Goal: Participate in discussion: Engage in conversation with other users on a specific topic

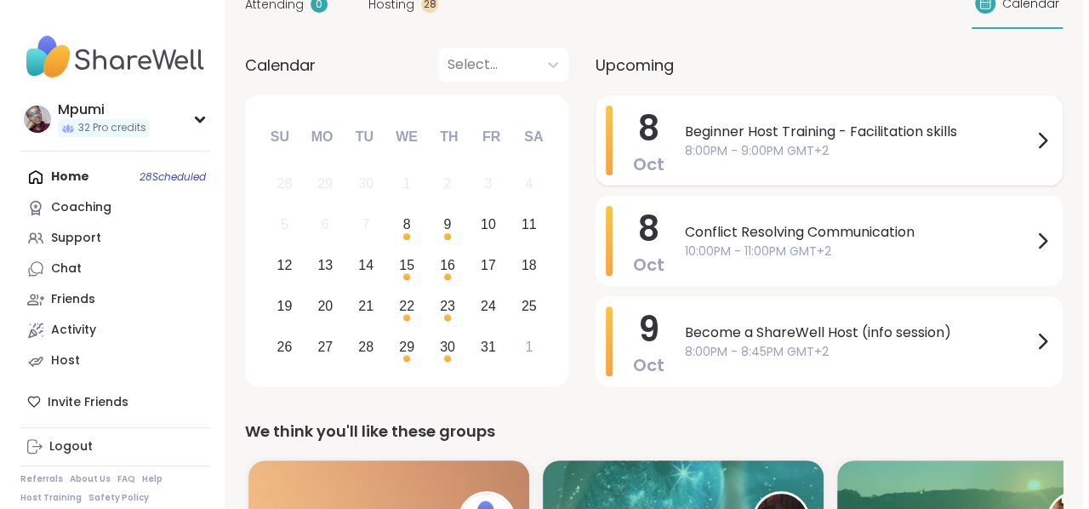
scroll to position [153, 0]
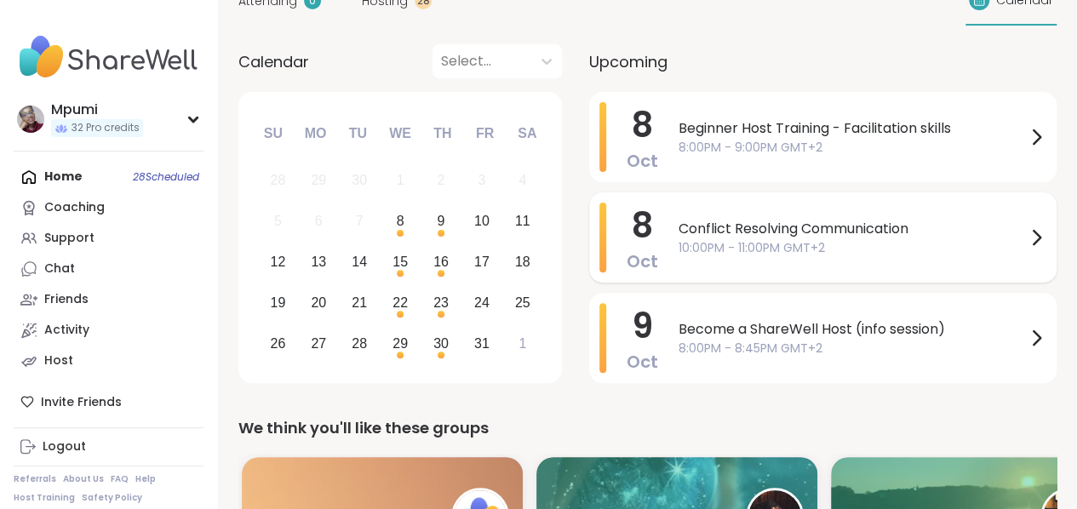
click at [809, 226] on span "Conflict Resolving Communication" at bounding box center [851, 229] width 347 height 20
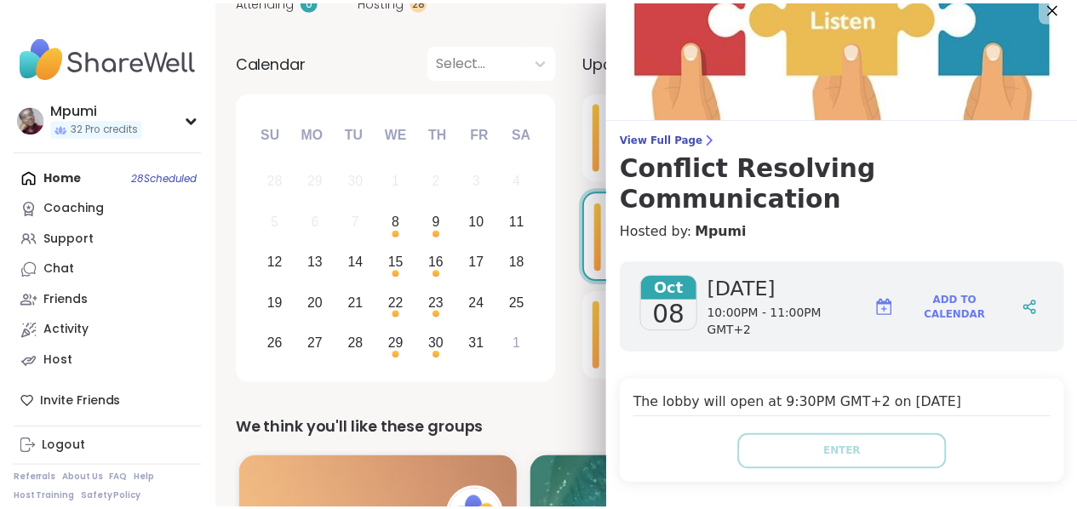
scroll to position [0, 0]
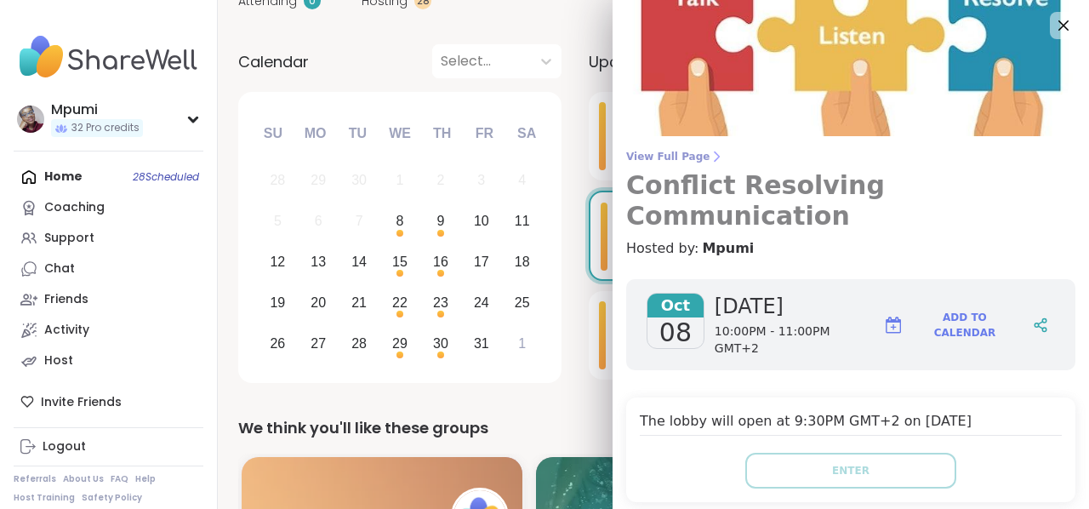
click at [668, 157] on span "View Full Page" at bounding box center [850, 157] width 449 height 14
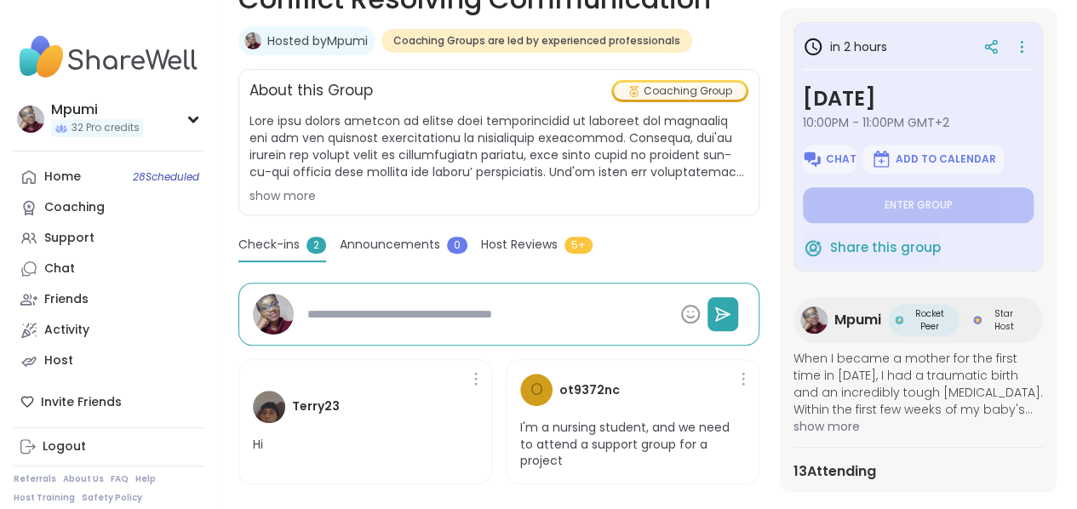
scroll to position [277, 0]
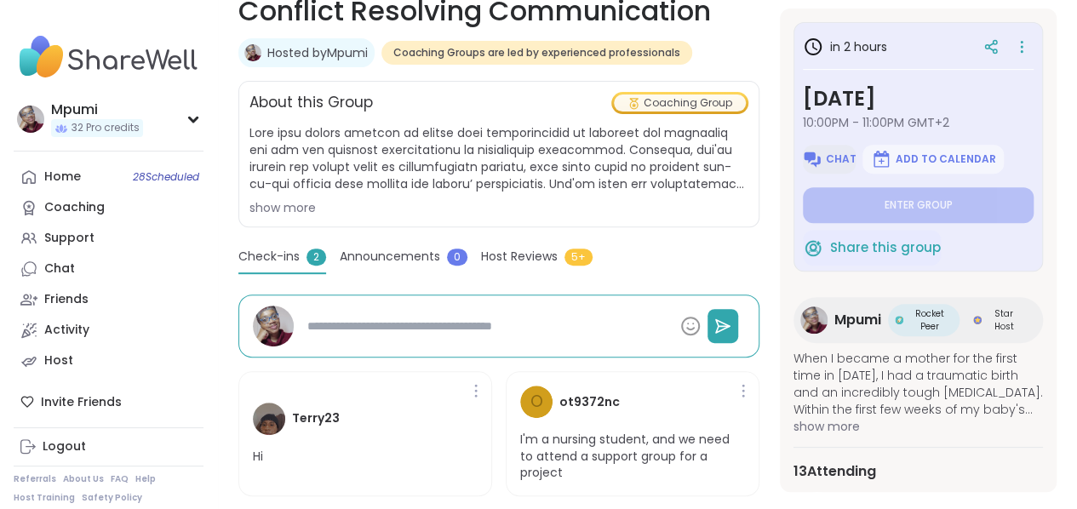
click at [827, 156] on span "Chat" at bounding box center [841, 159] width 31 height 14
type textarea "*"
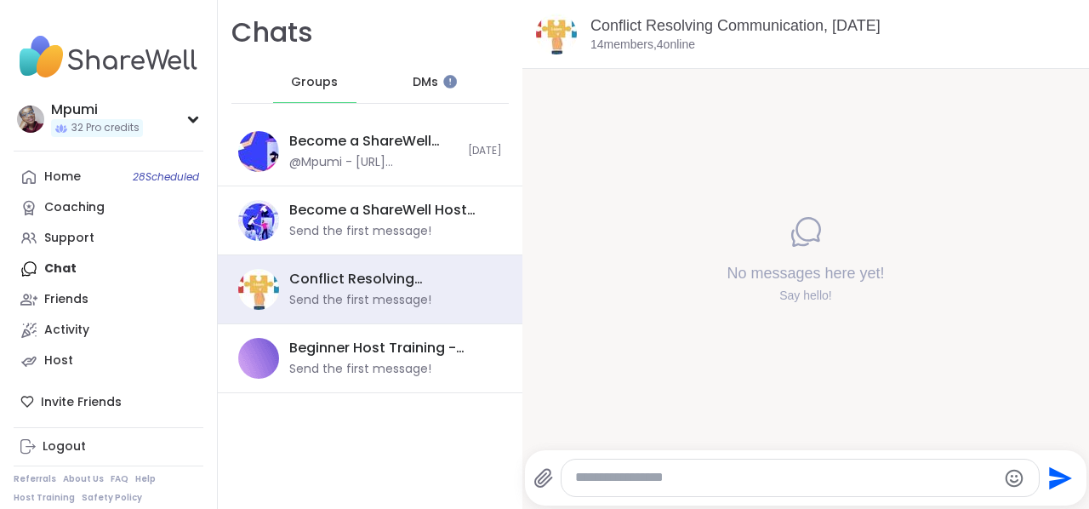
click at [621, 477] on textarea "Type your message" at bounding box center [785, 478] width 421 height 18
click at [574, 482] on div "**********" at bounding box center [800, 478] width 477 height 37
click at [582, 481] on textarea "**********" at bounding box center [786, 478] width 409 height 18
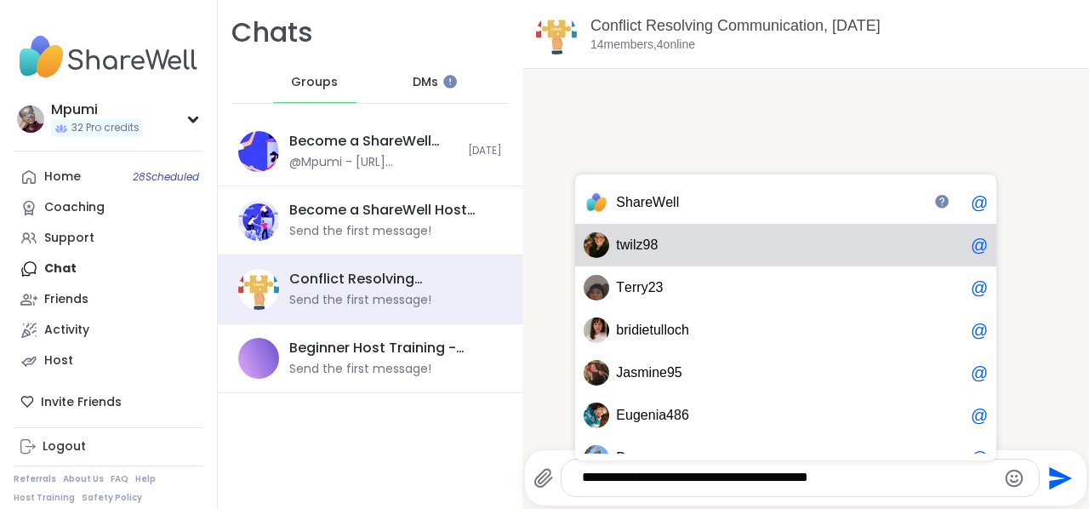
click at [884, 230] on div "t w i l z 9 8 @" at bounding box center [785, 245] width 421 height 43
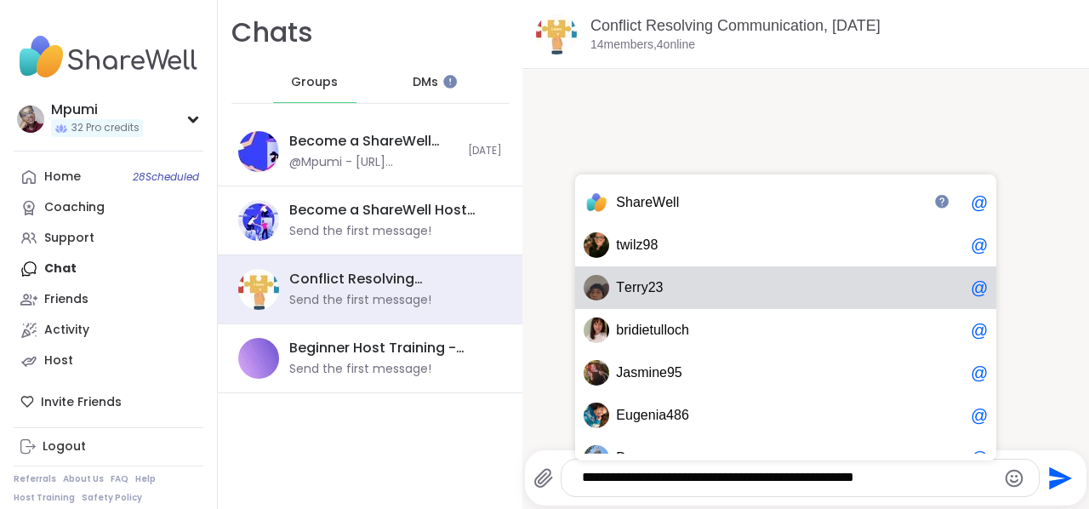
click at [669, 287] on span "T e r r y 2 3" at bounding box center [790, 287] width 348 height 17
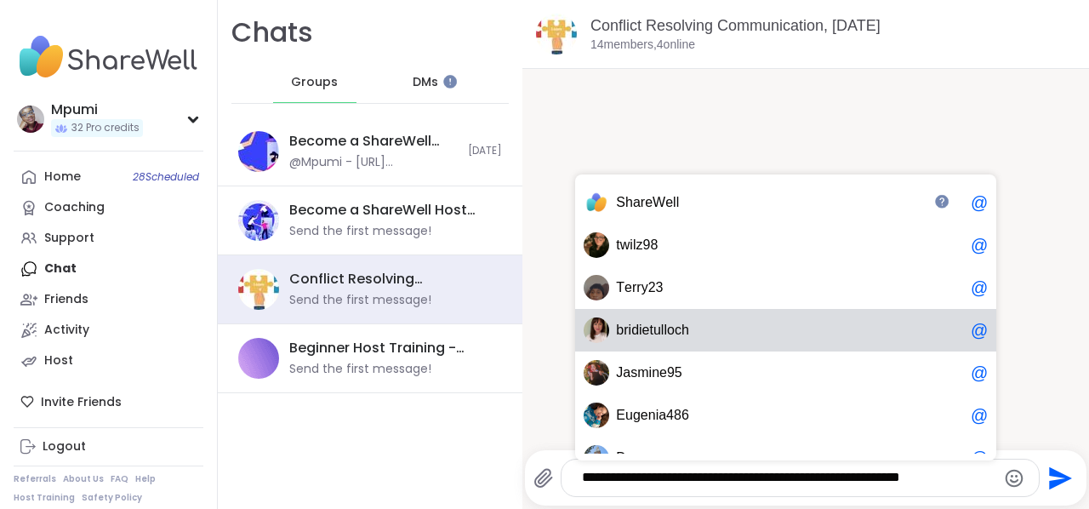
click at [656, 334] on span "u" at bounding box center [658, 330] width 8 height 17
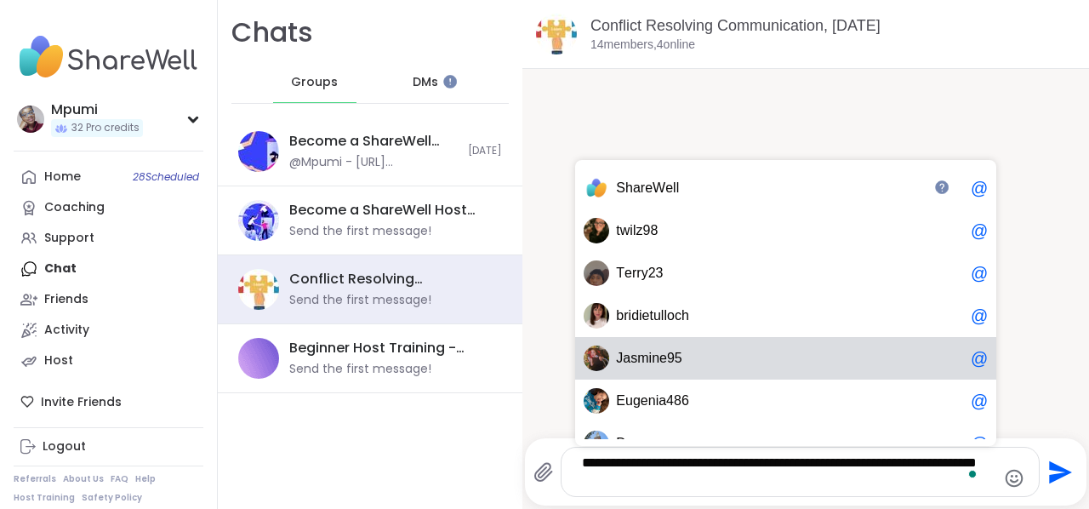
click at [696, 360] on span "J a s m i n e 9 5" at bounding box center [790, 358] width 348 height 17
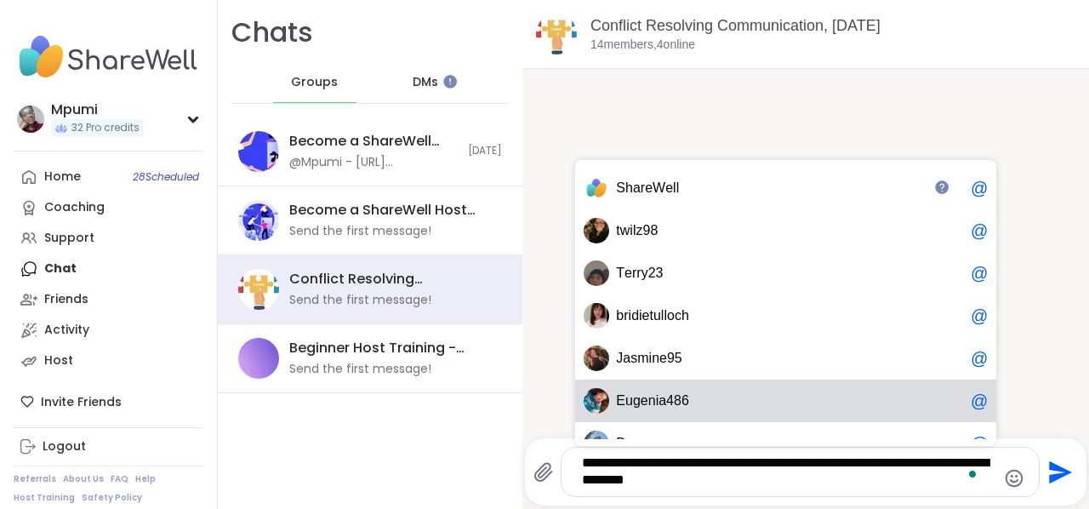
click at [660, 395] on span "a" at bounding box center [663, 400] width 8 height 17
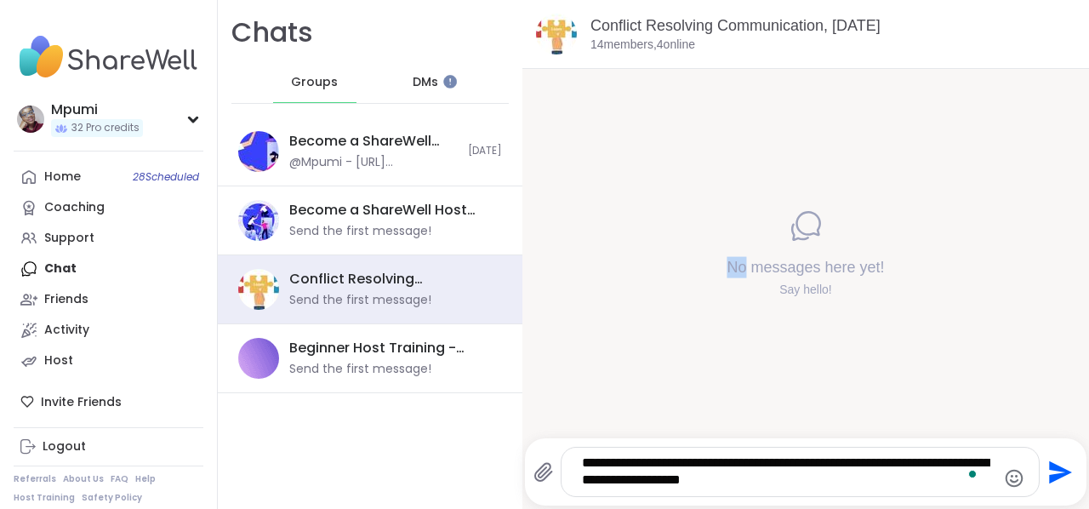
click at [660, 395] on div "No messages here yet! Say hello!" at bounding box center [806, 253] width 567 height 369
click at [946, 466] on textarea "**********" at bounding box center [786, 471] width 409 height 35
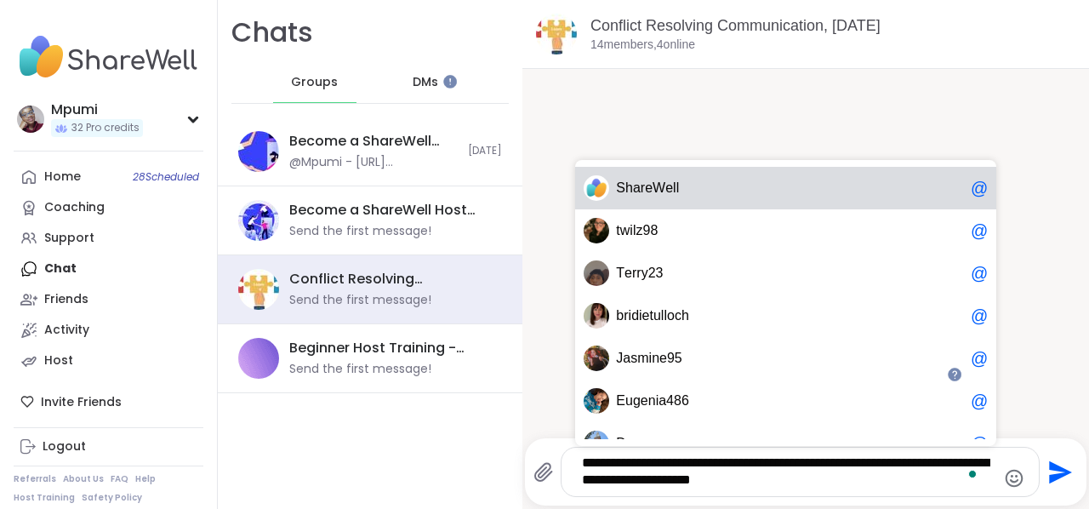
scroll to position [26, 0]
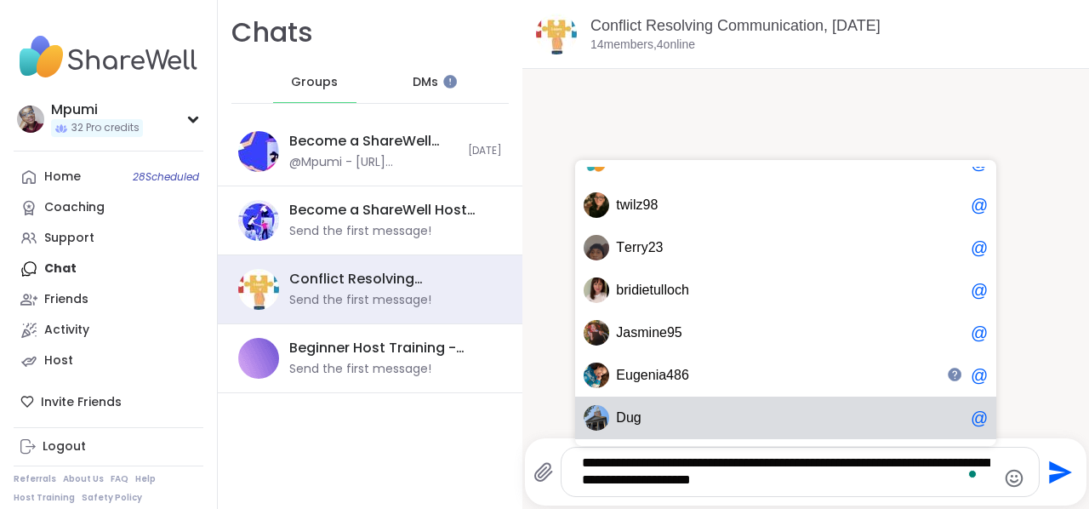
click at [635, 417] on span "g" at bounding box center [638, 417] width 8 height 17
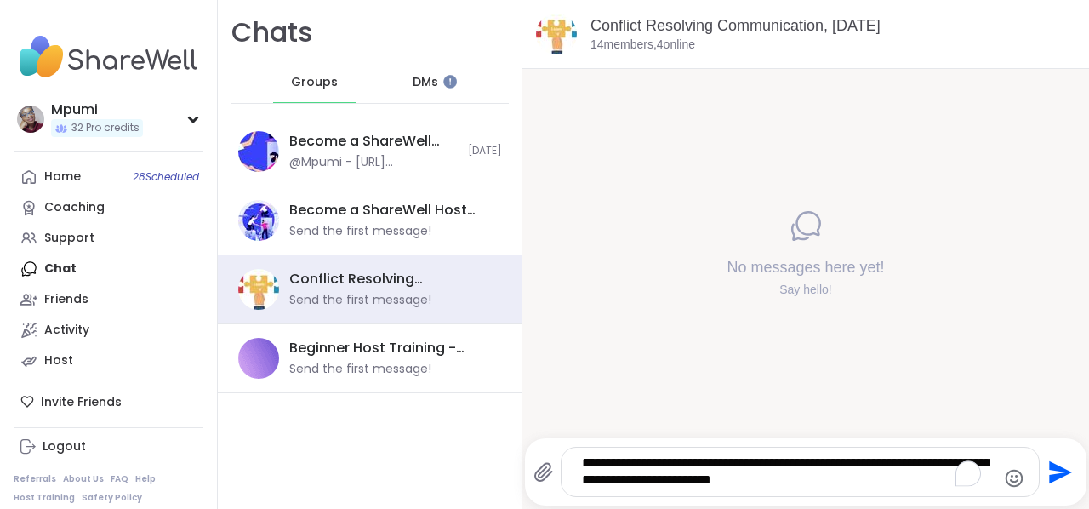
click at [883, 481] on textarea "**********" at bounding box center [786, 471] width 409 height 35
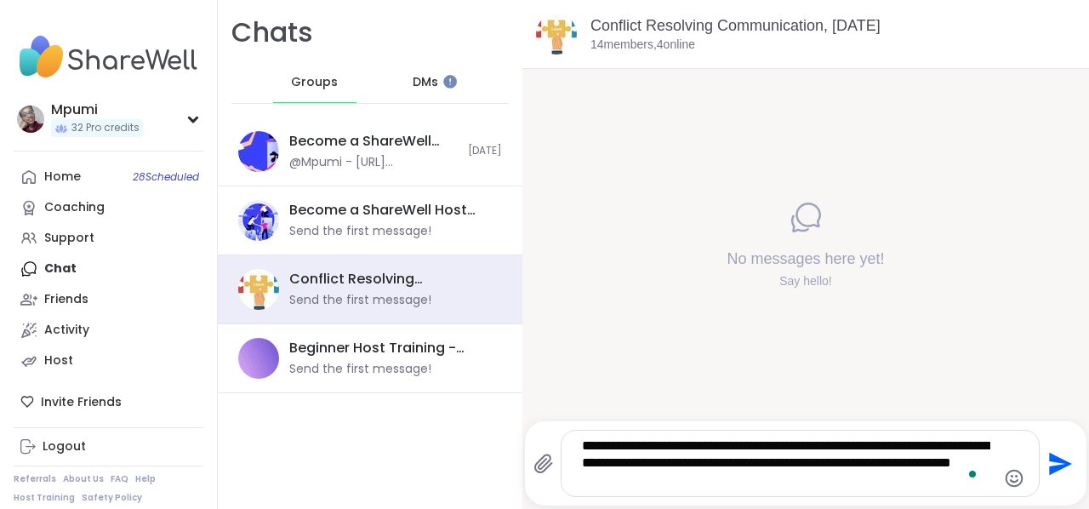
click at [866, 466] on textarea "**********" at bounding box center [786, 463] width 409 height 52
click at [669, 483] on textarea "**********" at bounding box center [786, 463] width 409 height 52
click at [774, 483] on textarea "**********" at bounding box center [786, 463] width 409 height 52
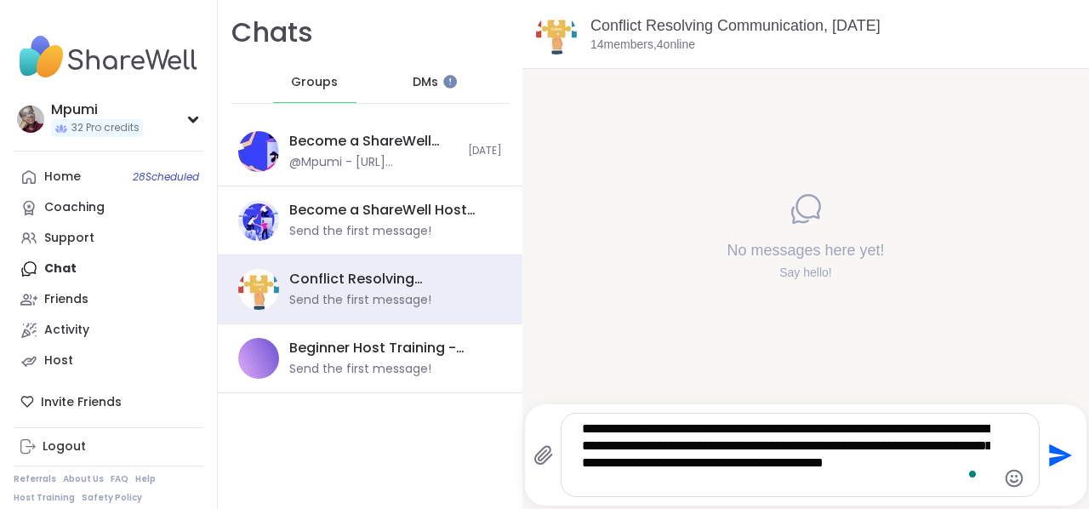
click at [431, 83] on div "DMs" at bounding box center [426, 82] width 83 height 41
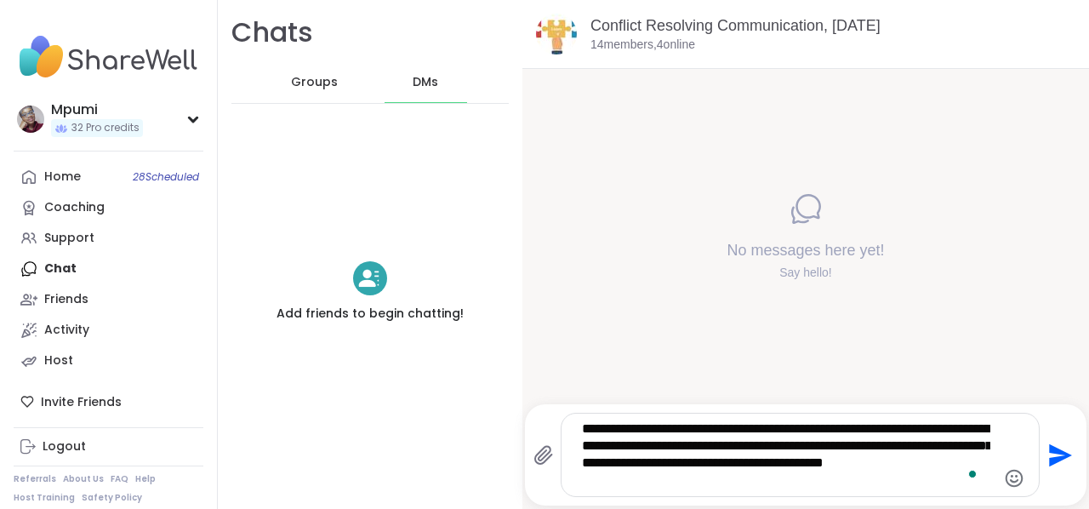
click at [317, 79] on span "Groups" at bounding box center [314, 82] width 47 height 17
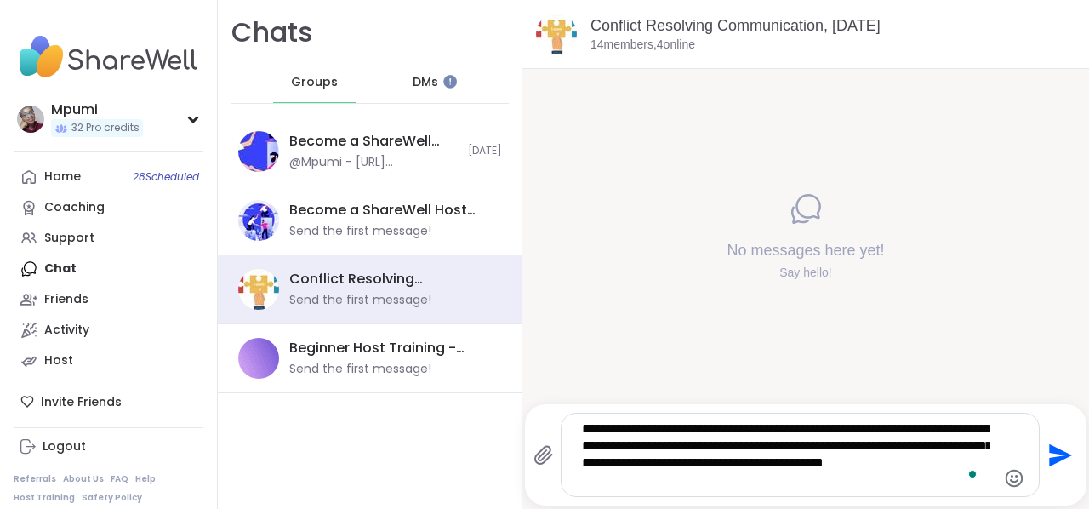
click at [695, 484] on textarea "**********" at bounding box center [786, 454] width 409 height 69
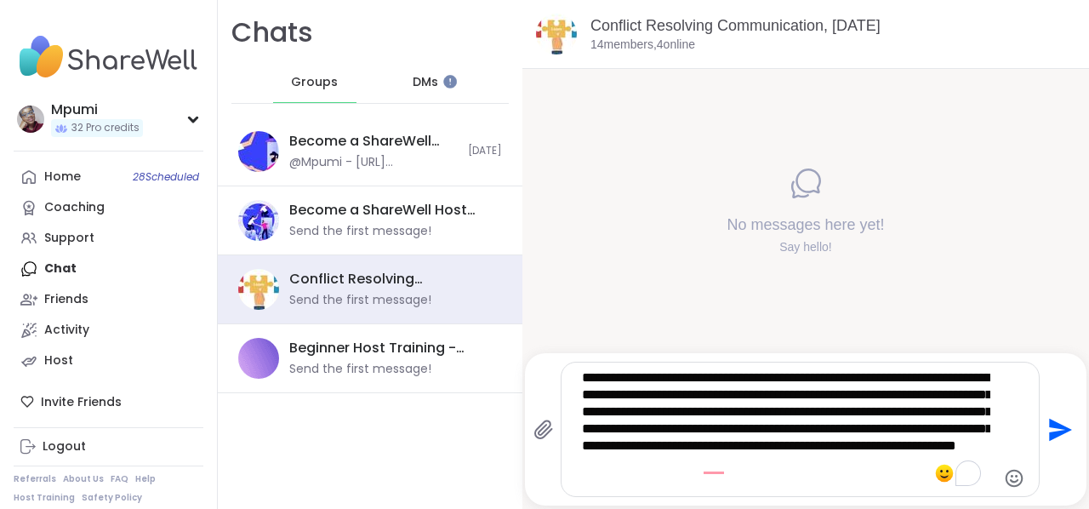
click at [701, 468] on textarea "**********" at bounding box center [786, 429] width 409 height 120
click at [773, 465] on textarea "**********" at bounding box center [786, 429] width 409 height 120
click at [789, 489] on textarea "**********" at bounding box center [786, 429] width 409 height 120
drag, startPoint x: 789, startPoint y: 489, endPoint x: 534, endPoint y: 365, distance: 283.2
click at [534, 365] on div "**********" at bounding box center [787, 429] width 506 height 135
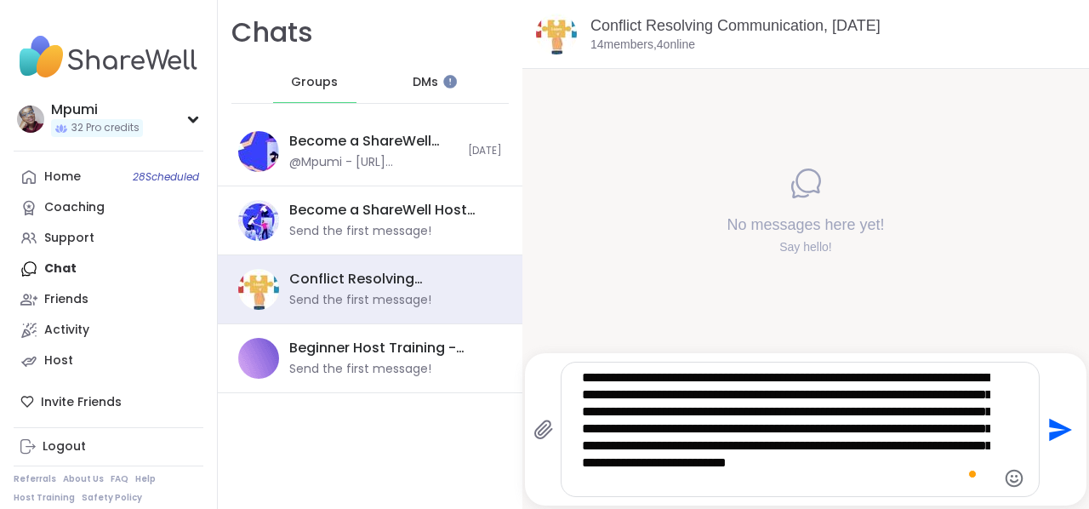
drag, startPoint x: 623, startPoint y: 413, endPoint x: 798, endPoint y: 479, distance: 187.5
click at [798, 479] on textarea "**********" at bounding box center [786, 429] width 409 height 120
click at [620, 396] on textarea "**********" at bounding box center [786, 429] width 409 height 120
click at [793, 482] on textarea "**********" at bounding box center [786, 429] width 409 height 120
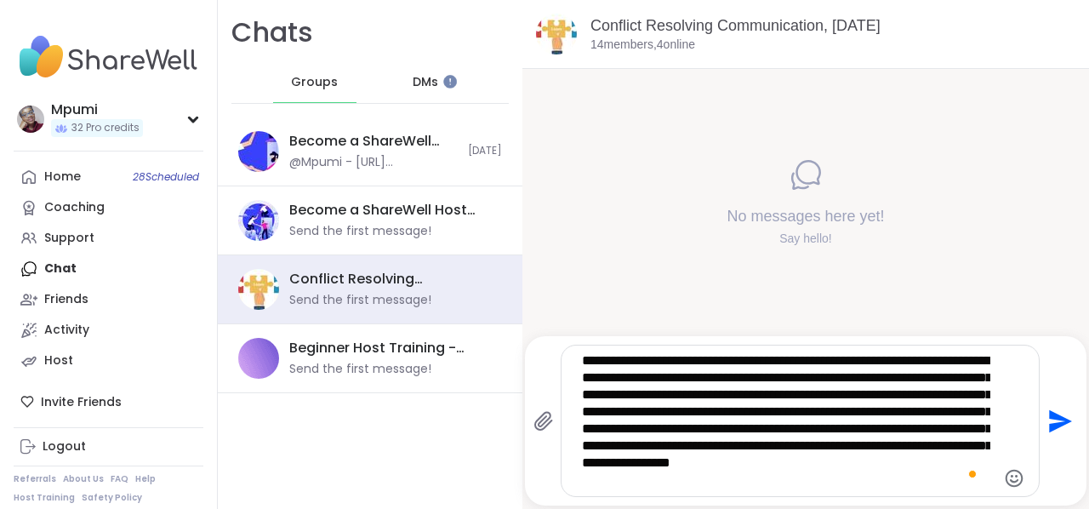
click at [1004, 479] on icon "Emoji picker" at bounding box center [1014, 478] width 20 height 20
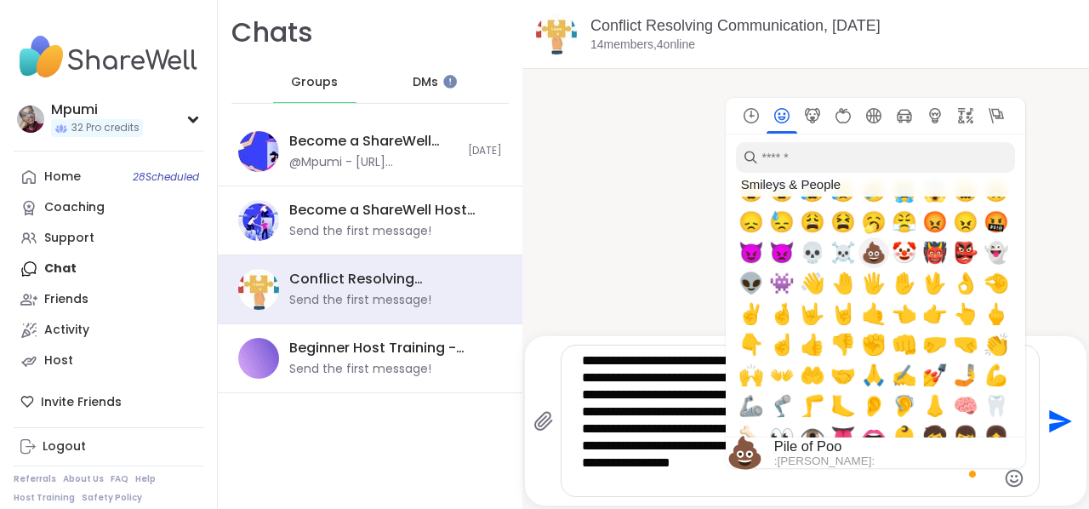
scroll to position [330, 0]
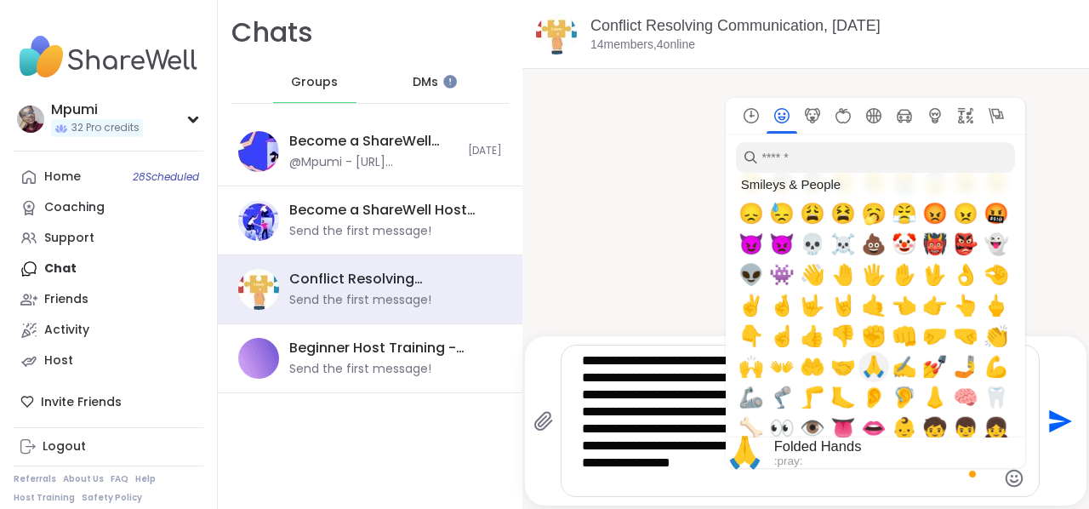
click at [861, 368] on span "🙏" at bounding box center [874, 367] width 26 height 24
click at [863, 367] on span "🙏" at bounding box center [874, 367] width 26 height 24
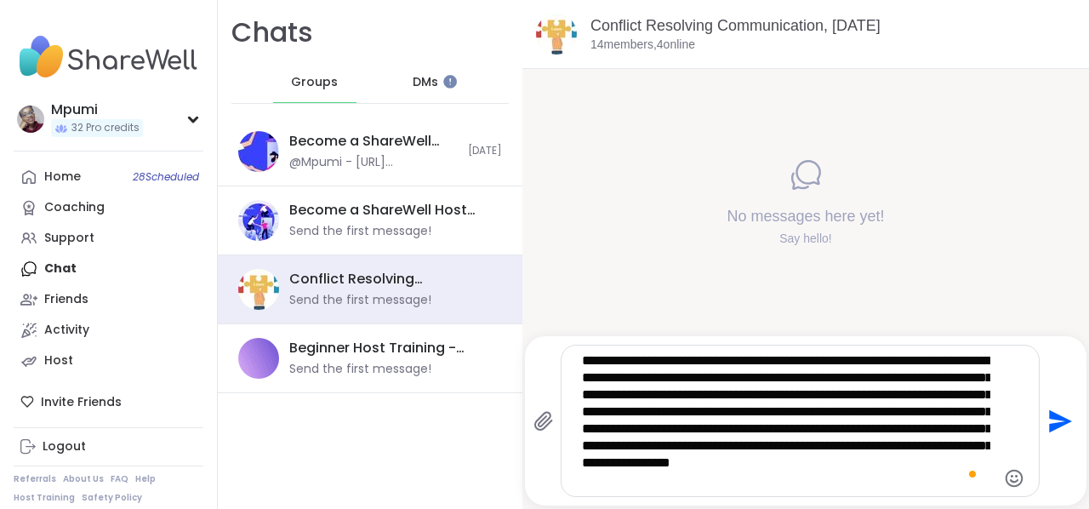
click at [1043, 272] on div "No messages here yet! Say hello!" at bounding box center [806, 202] width 567 height 267
click at [1004, 477] on icon "Emoji picker" at bounding box center [1014, 478] width 20 height 20
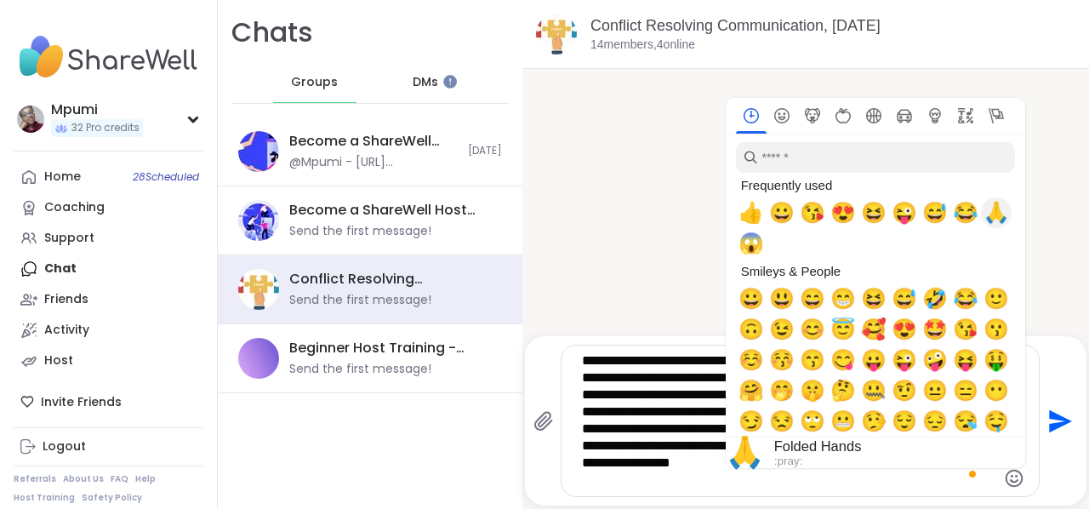
click at [984, 212] on span "🙏" at bounding box center [997, 213] width 26 height 24
type textarea "**********"
click at [990, 446] on span "Choose default skin tone" at bounding box center [997, 453] width 14 height 14
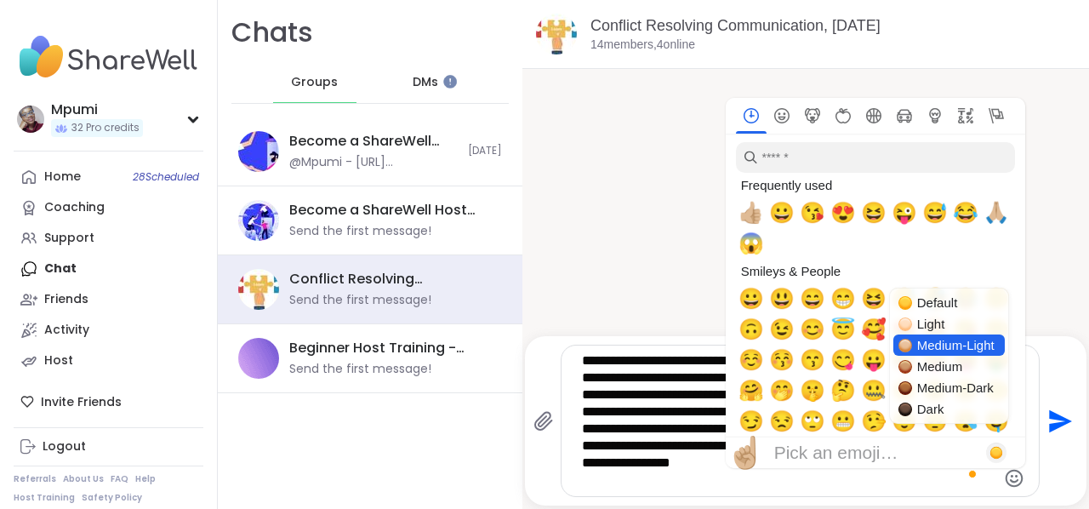
click at [942, 342] on span "Medium-Light" at bounding box center [955, 345] width 77 height 14
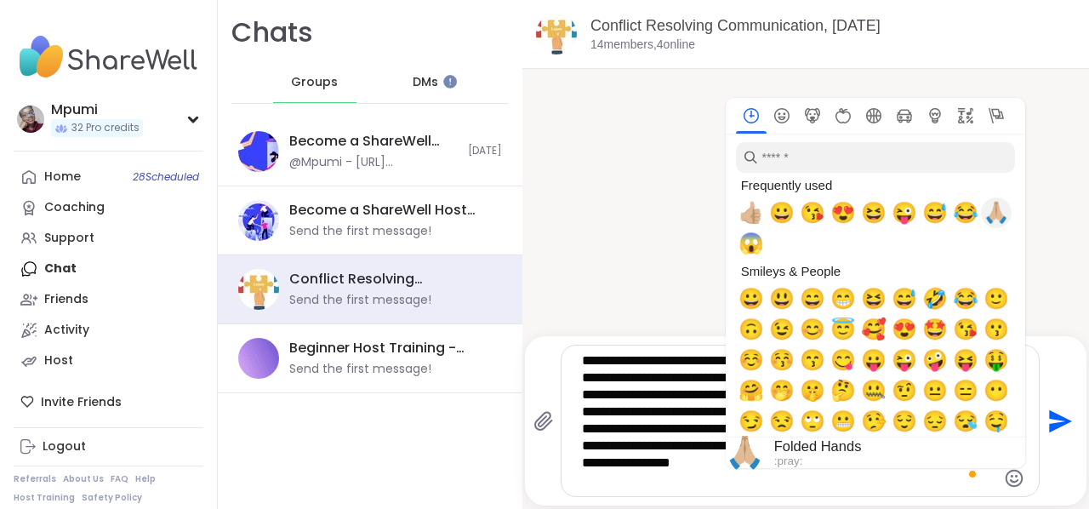
click at [984, 222] on span "🙏🏼" at bounding box center [997, 213] width 26 height 24
click at [986, 220] on span "🙏🏼" at bounding box center [997, 213] width 26 height 24
click at [981, 227] on div "🙏🏼" at bounding box center [996, 212] width 31 height 31
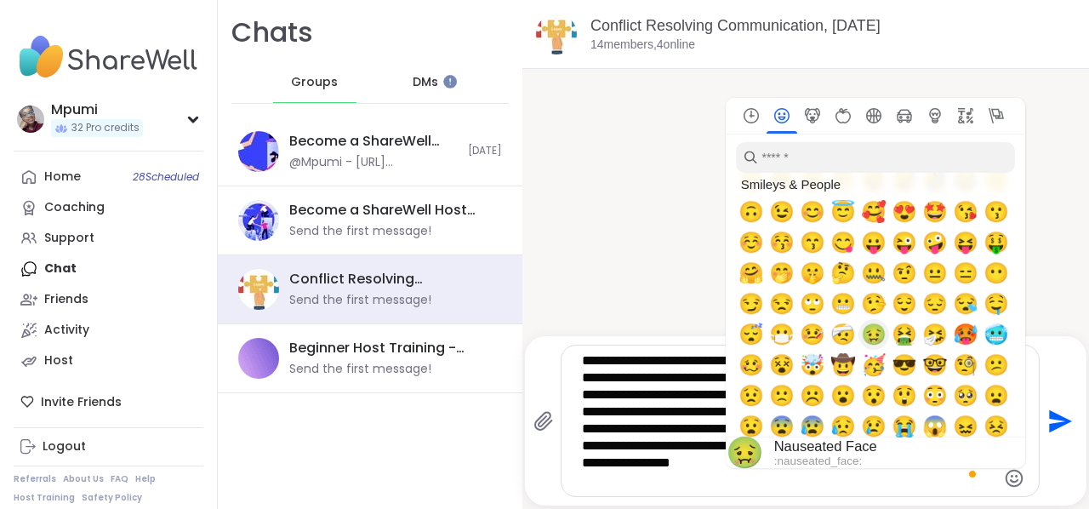
scroll to position [200, 0]
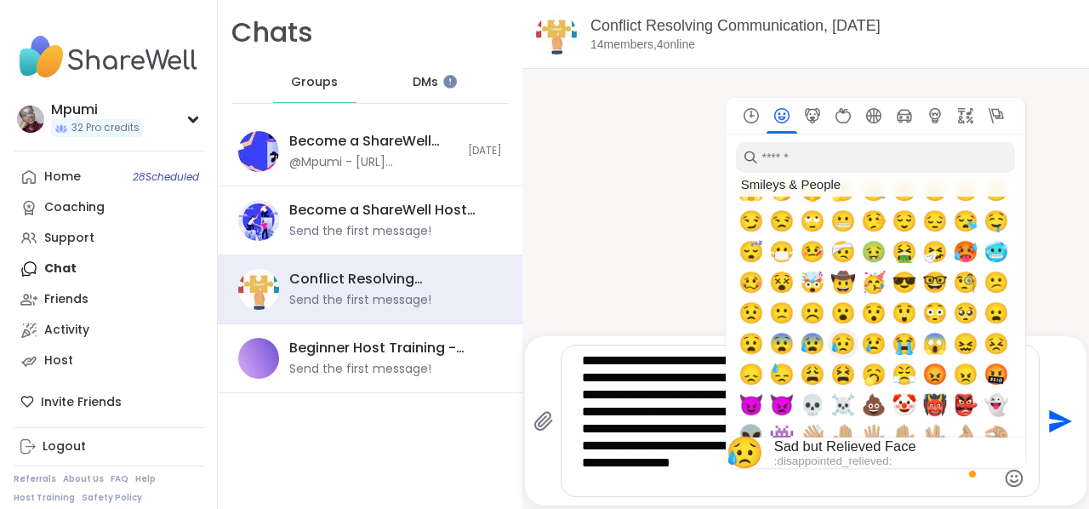
click at [831, 346] on span "😥" at bounding box center [844, 344] width 26 height 24
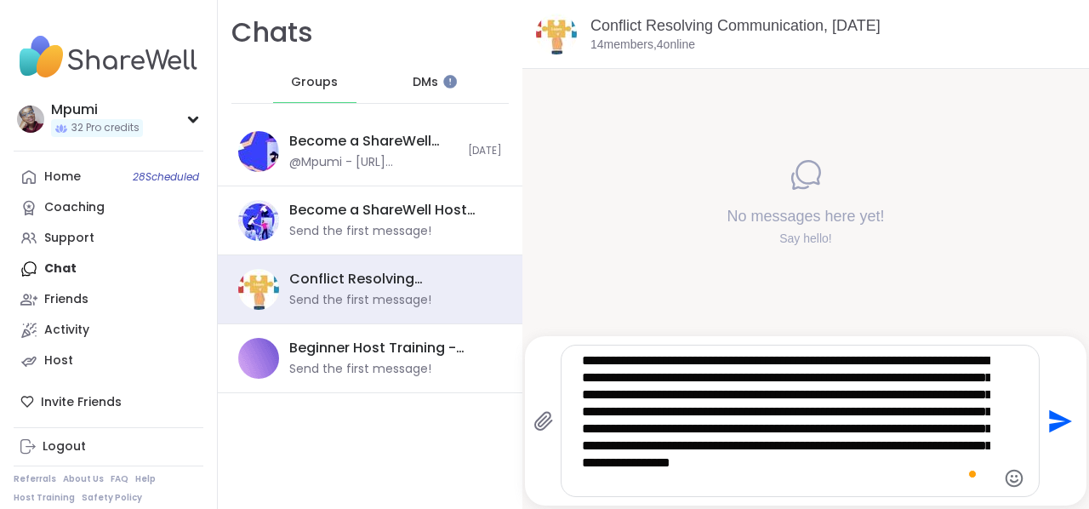
click at [655, 226] on div "No messages here yet! Say hello!" at bounding box center [806, 202] width 567 height 267
drag, startPoint x: 620, startPoint y: 375, endPoint x: 809, endPoint y: 489, distance: 220.7
click at [809, 489] on div "**********" at bounding box center [800, 421] width 477 height 151
click at [1052, 421] on icon "Send" at bounding box center [1060, 420] width 23 height 23
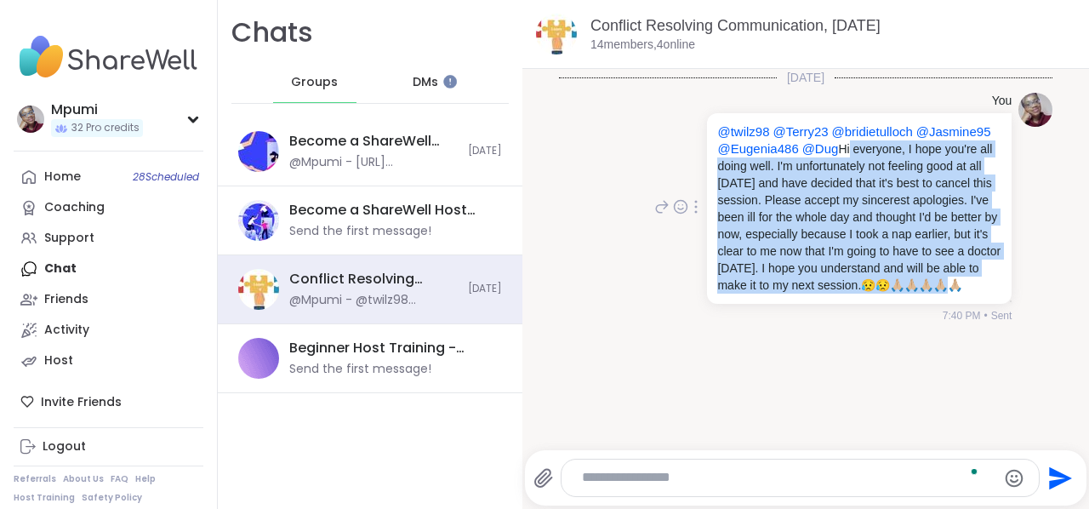
drag, startPoint x: 910, startPoint y: 152, endPoint x: 970, endPoint y: 307, distance: 166.3
click at [970, 294] on p "@twilz98 @Terry23 @bridietulloch @Jasmine95 @Eugenia486 @Dug Hi everyone, I hop…" at bounding box center [859, 208] width 284 height 170
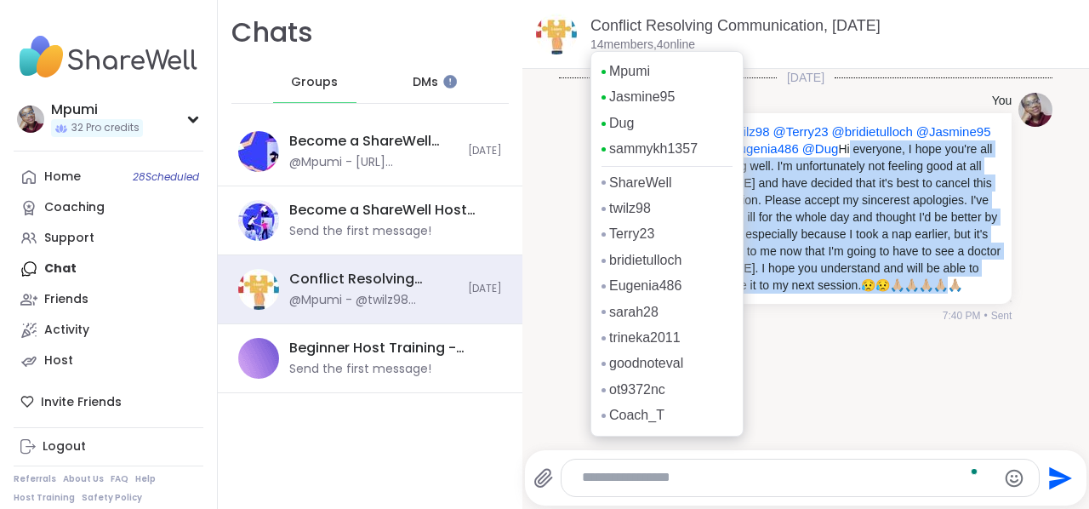
scroll to position [0, 0]
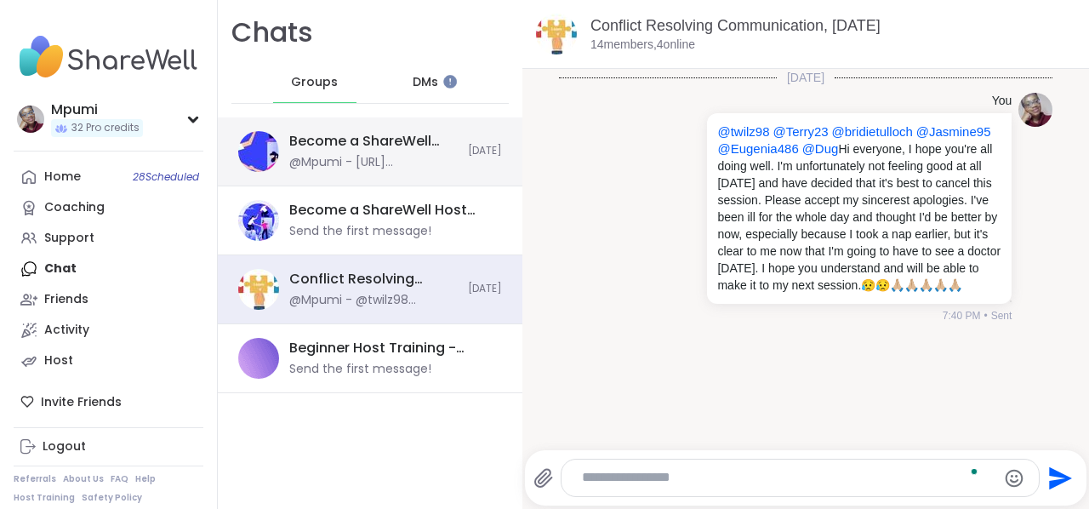
click at [364, 151] on div "Become a ShareWell Host (info session), Oct 08 @Mpumi - https://sharewelltraini…" at bounding box center [373, 151] width 169 height 39
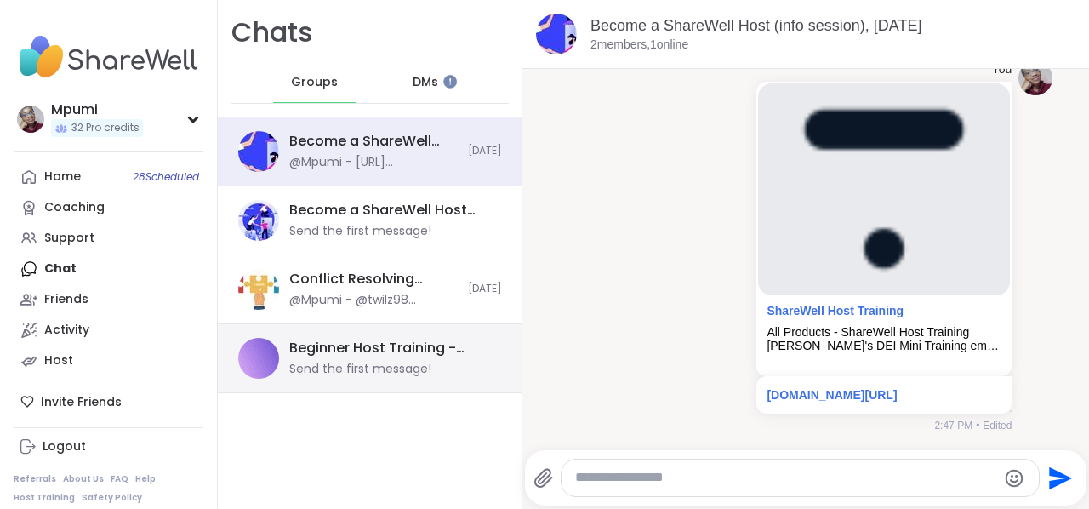
click at [338, 355] on div "Beginner Host Training - Facilitation skills, [DATE]" at bounding box center [390, 348] width 203 height 19
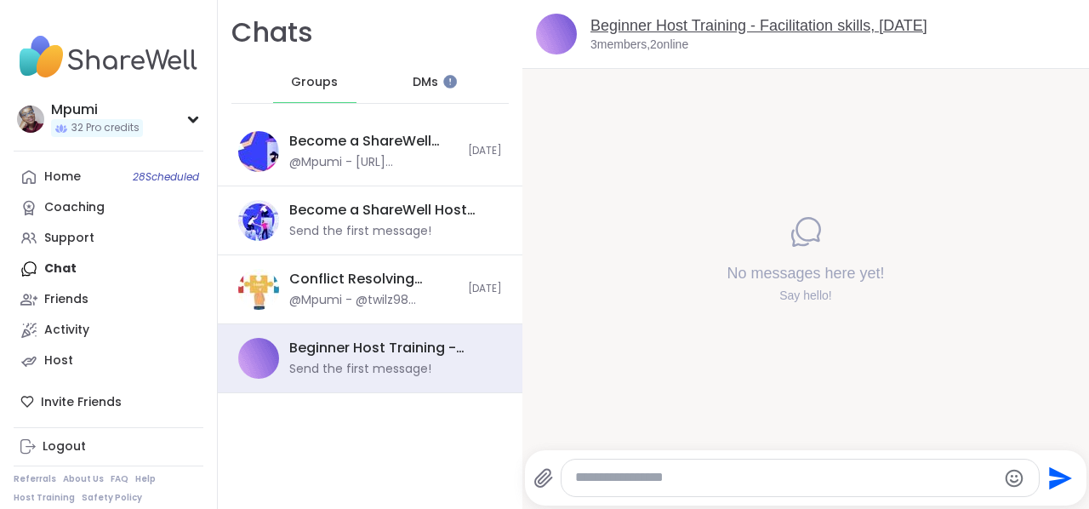
click at [659, 26] on link "Beginner Host Training - Facilitation skills, [DATE]" at bounding box center [759, 25] width 337 height 17
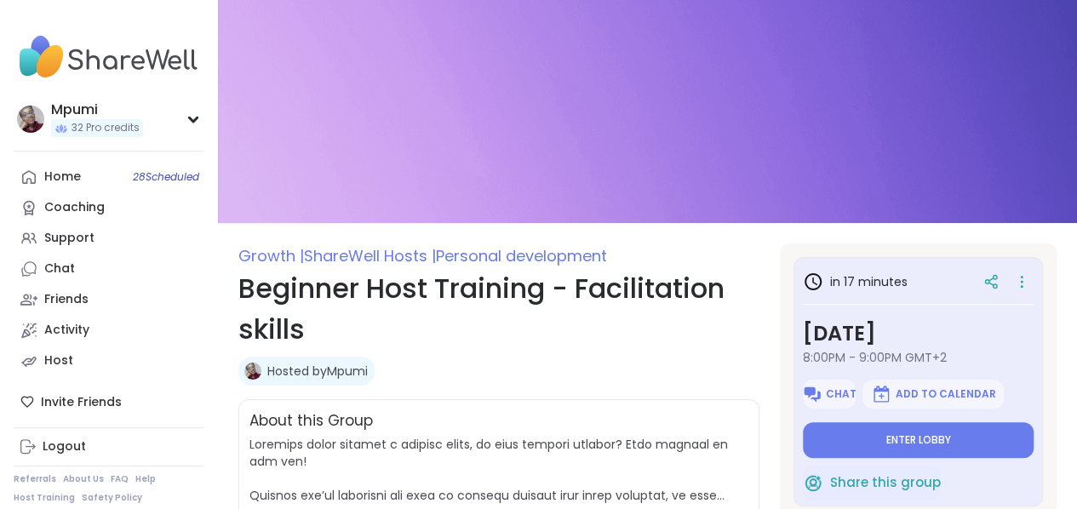
type textarea "*"
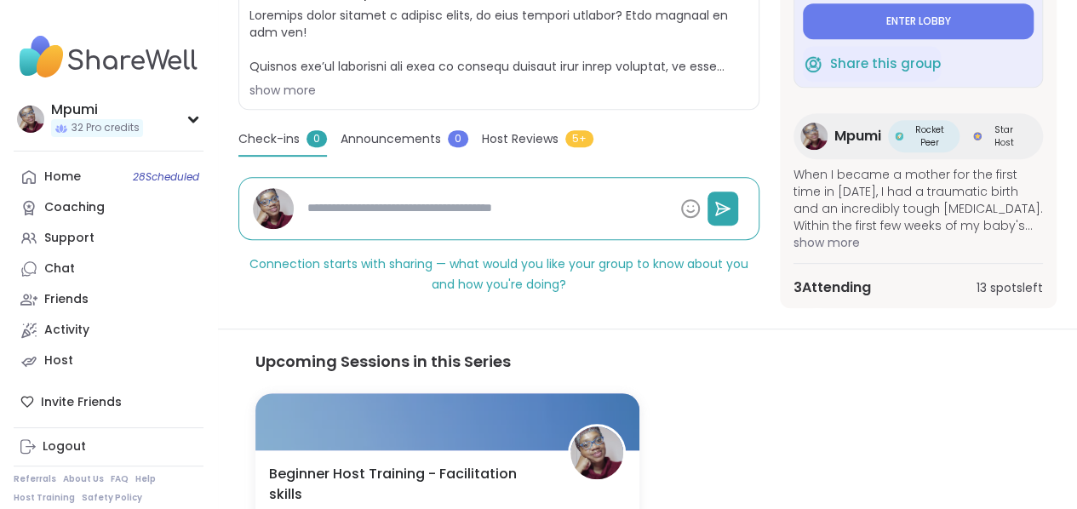
scroll to position [430, 0]
drag, startPoint x: 705, startPoint y: 340, endPoint x: 916, endPoint y: 423, distance: 226.6
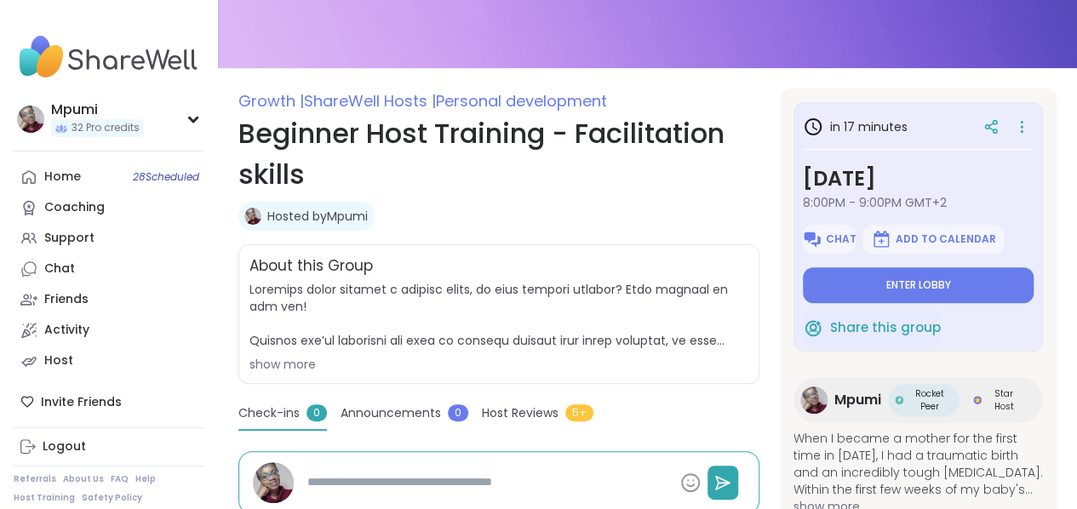
scroll to position [153, 0]
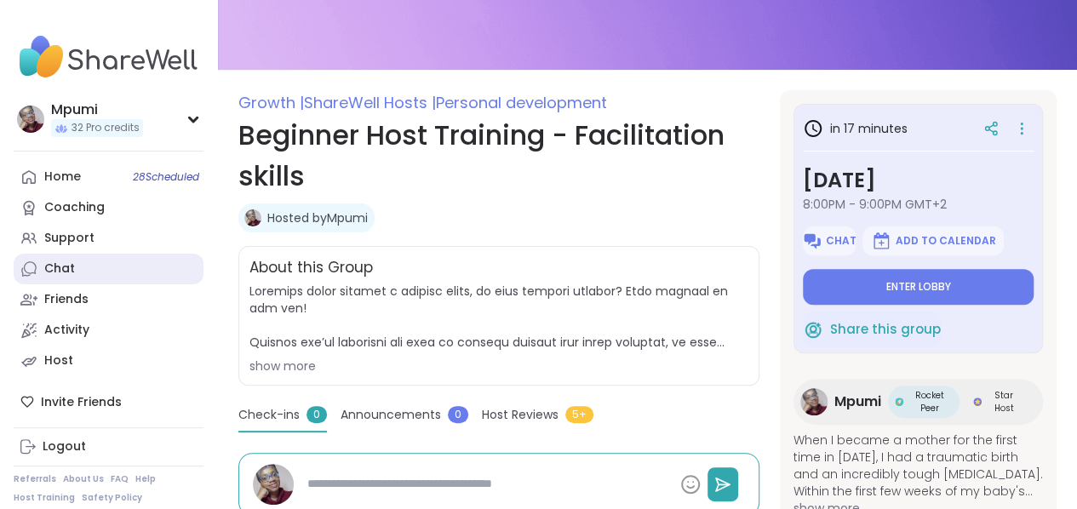
click at [80, 271] on link "Chat" at bounding box center [109, 269] width 190 height 31
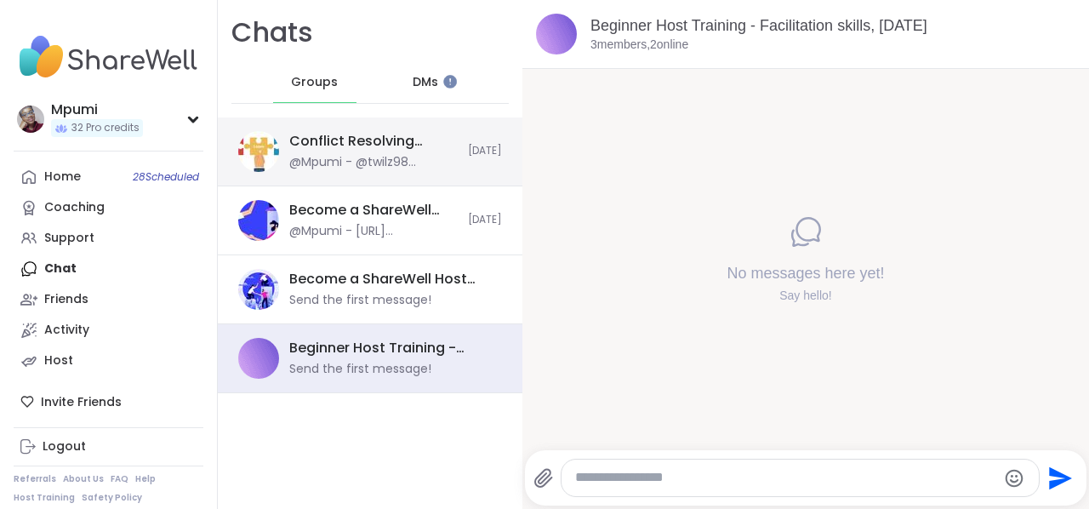
click at [327, 157] on div "@Mpumi - @twilz98 @Terry23 @bridietulloch @Jasmine95 @Eugenia486 @Dug Hi everyo…" at bounding box center [373, 162] width 169 height 17
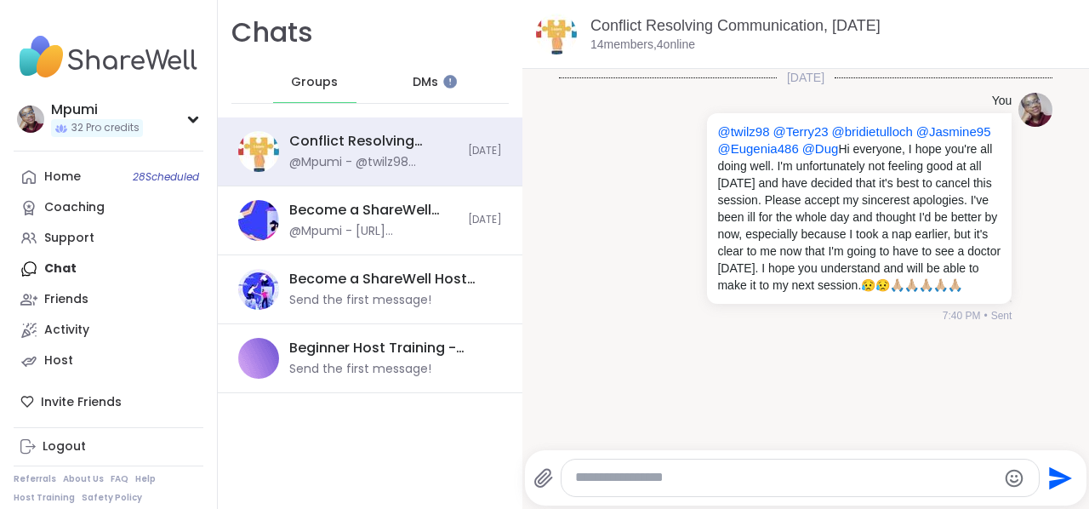
click at [611, 484] on textarea "Type your message" at bounding box center [785, 478] width 421 height 18
type textarea "*"
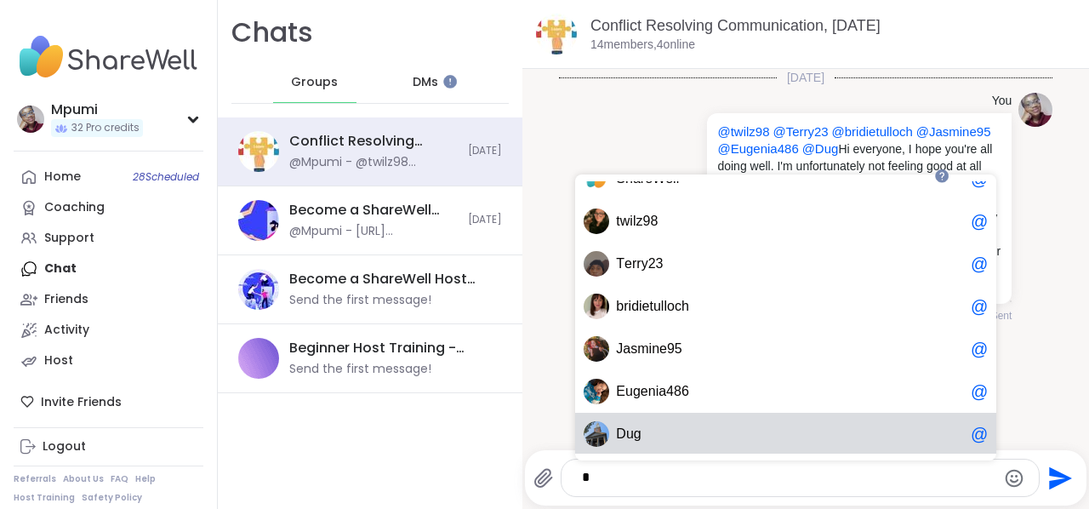
scroll to position [26, 0]
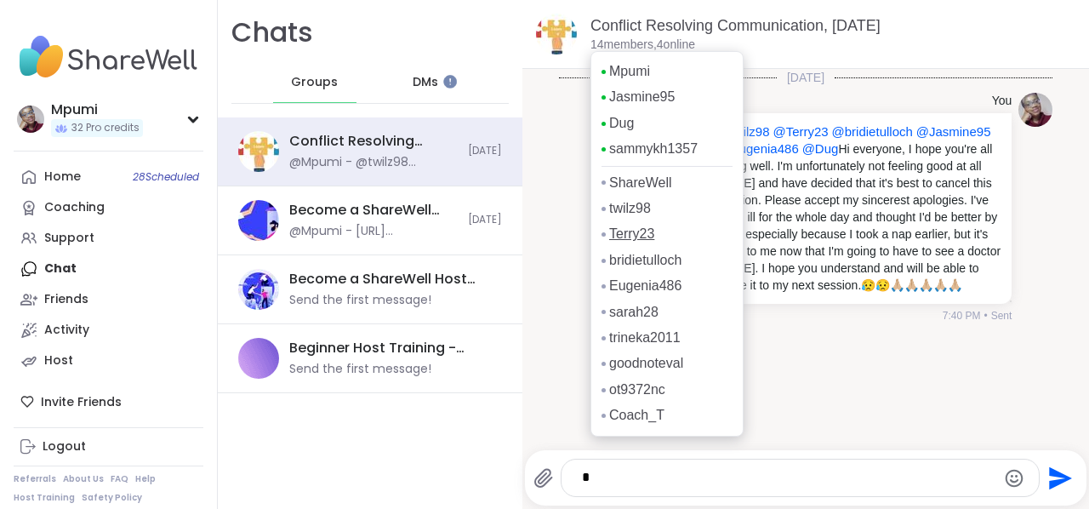
click at [635, 232] on link "Terry23" at bounding box center [631, 234] width 45 height 19
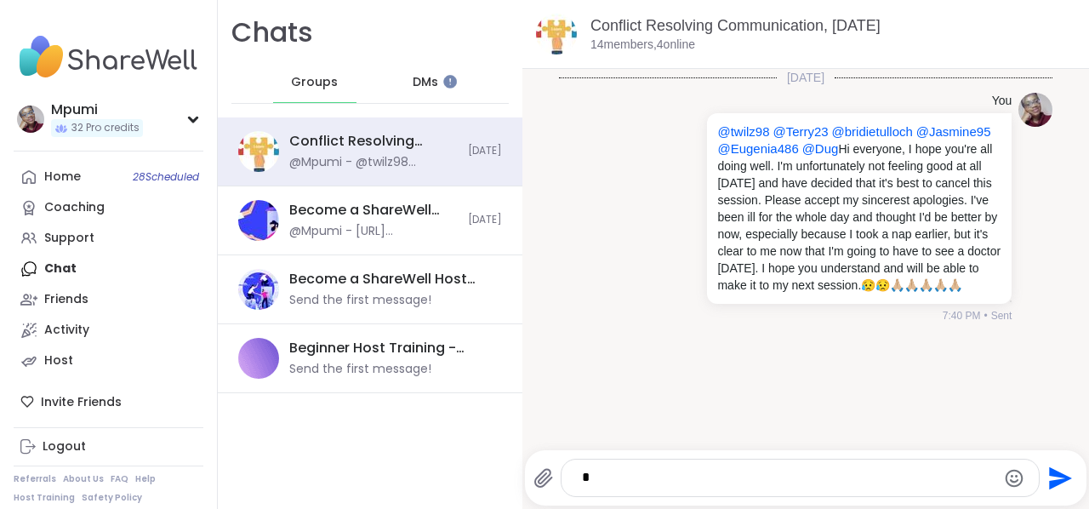
scroll to position [0, 0]
click at [616, 476] on textarea "*" at bounding box center [786, 478] width 409 height 18
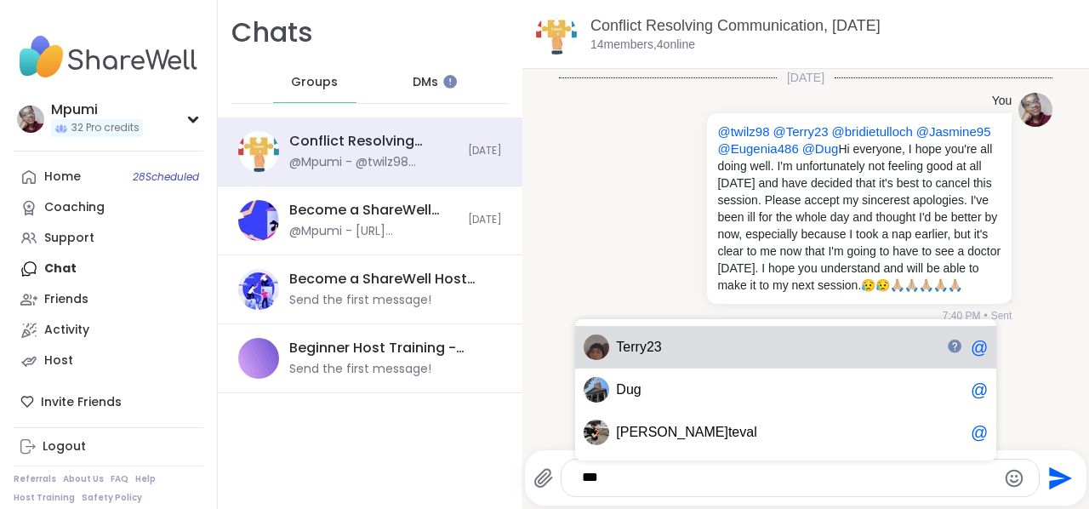
click at [697, 350] on span "Te rry23" at bounding box center [790, 347] width 348 height 17
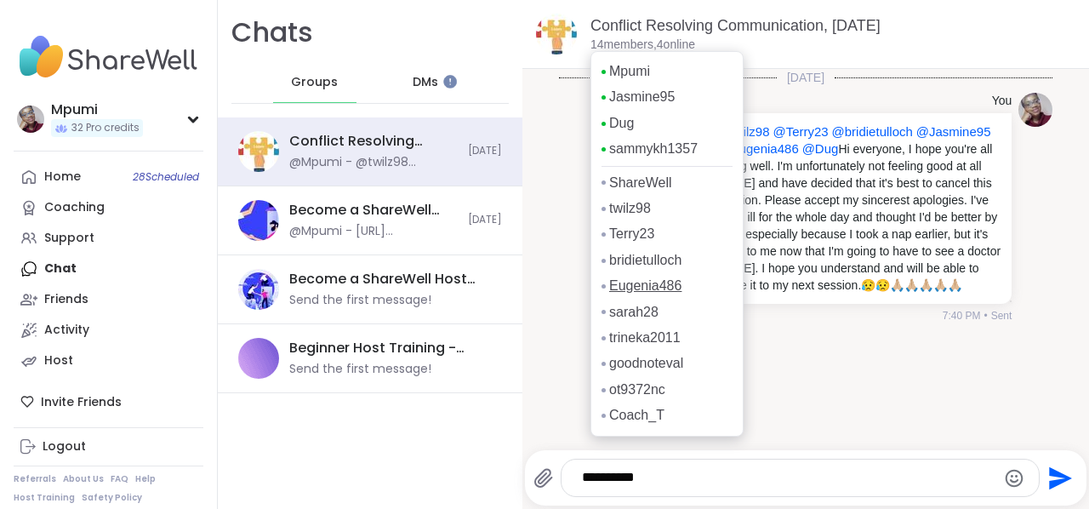
click at [630, 286] on link "Eugenia486" at bounding box center [645, 286] width 72 height 19
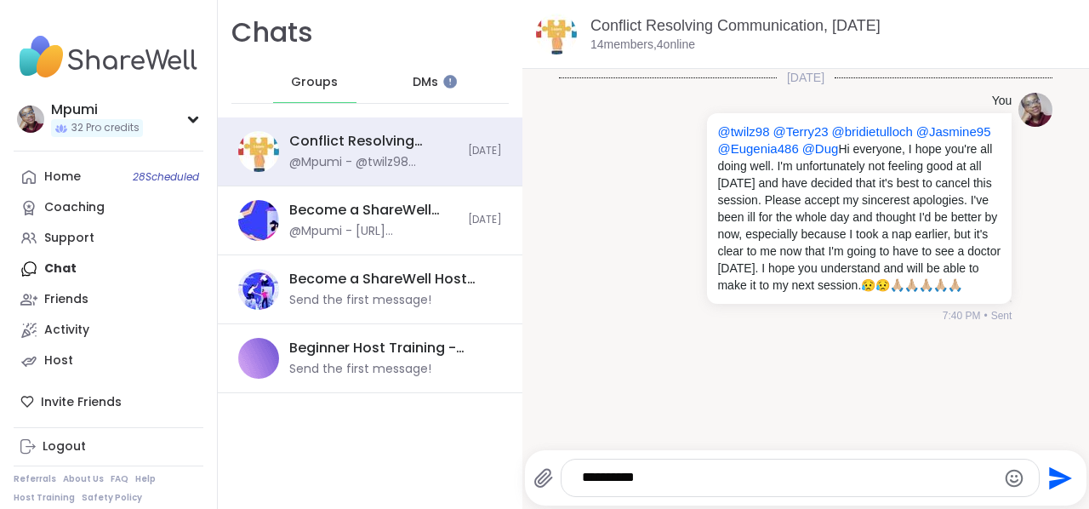
click at [671, 486] on textarea "**********" at bounding box center [786, 478] width 409 height 18
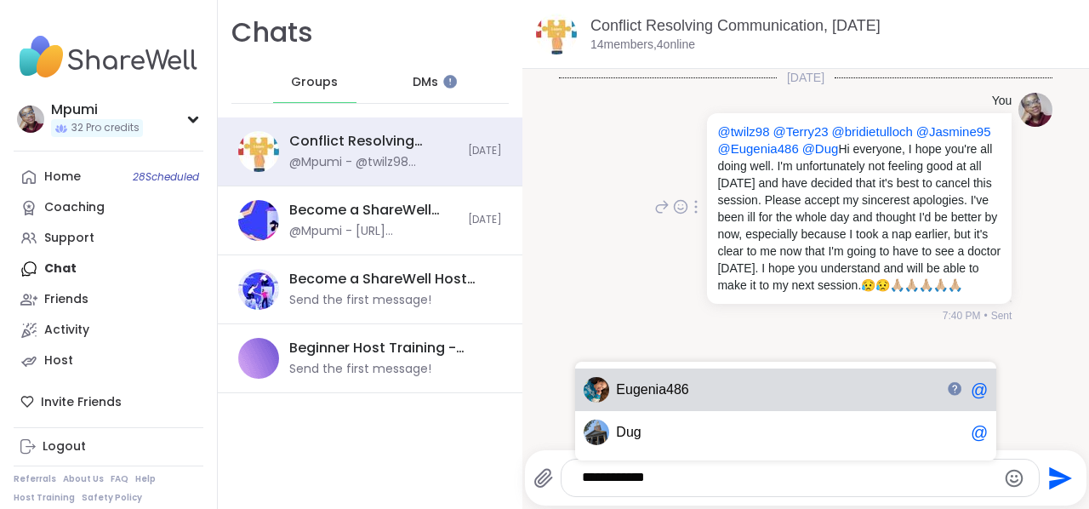
drag, startPoint x: 671, startPoint y: 486, endPoint x: 641, endPoint y: 119, distance: 368.0
click at [641, 119] on div "**********" at bounding box center [806, 254] width 567 height 509
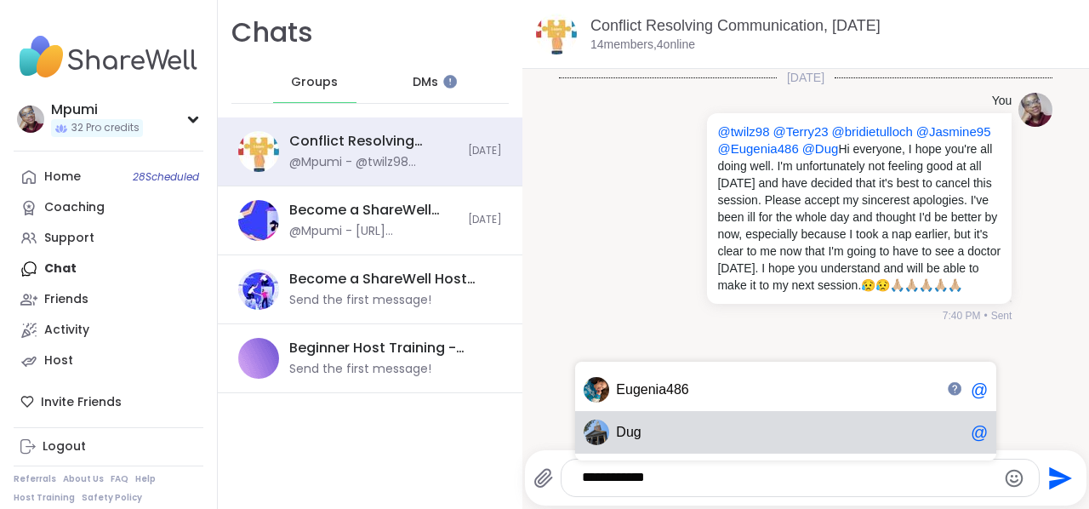
click at [679, 481] on textarea "**********" at bounding box center [786, 478] width 409 height 18
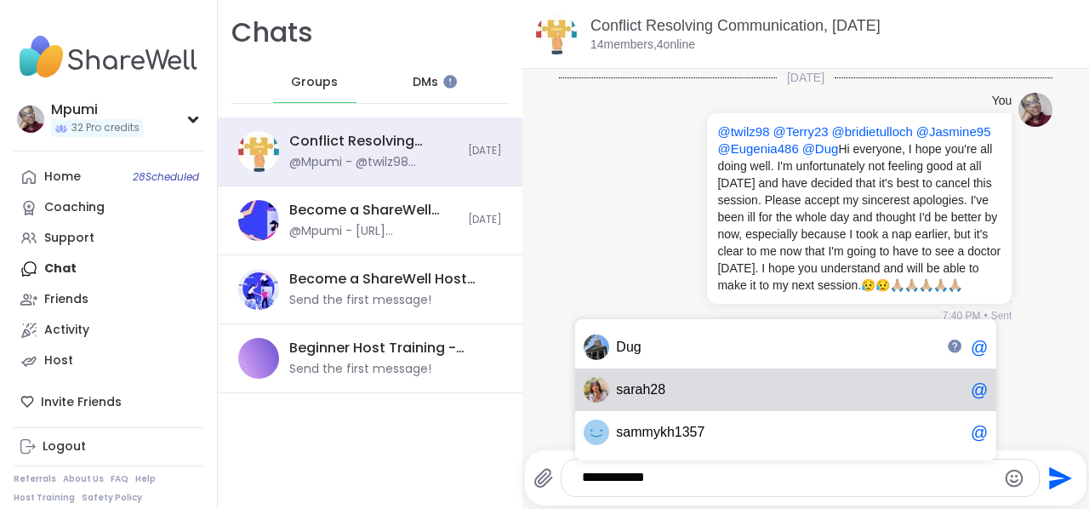
click at [671, 389] on span "sa rah28" at bounding box center [790, 389] width 348 height 17
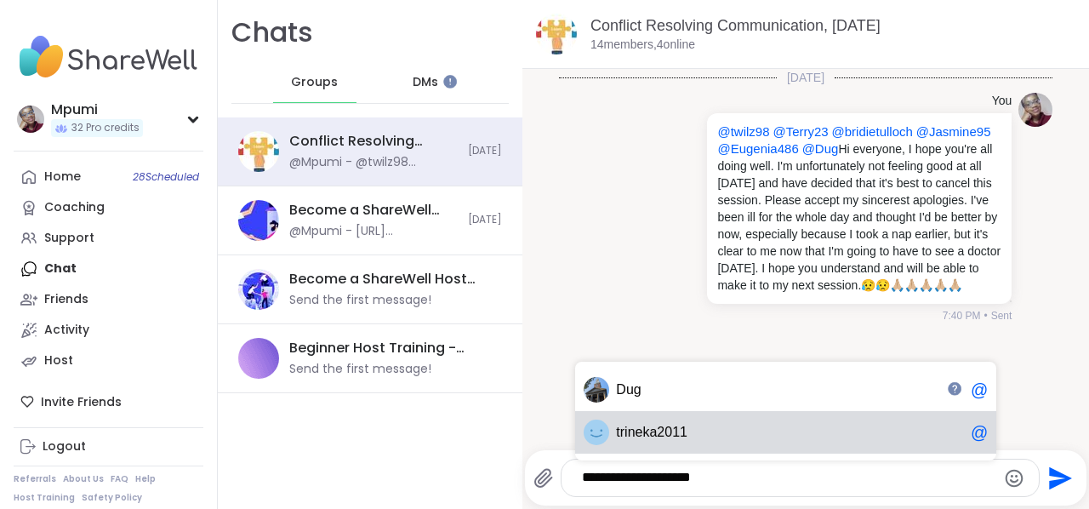
click at [653, 437] on span "ineka2011" at bounding box center [656, 432] width 63 height 17
click at [656, 442] on div "go odnoteval @" at bounding box center [785, 432] width 421 height 43
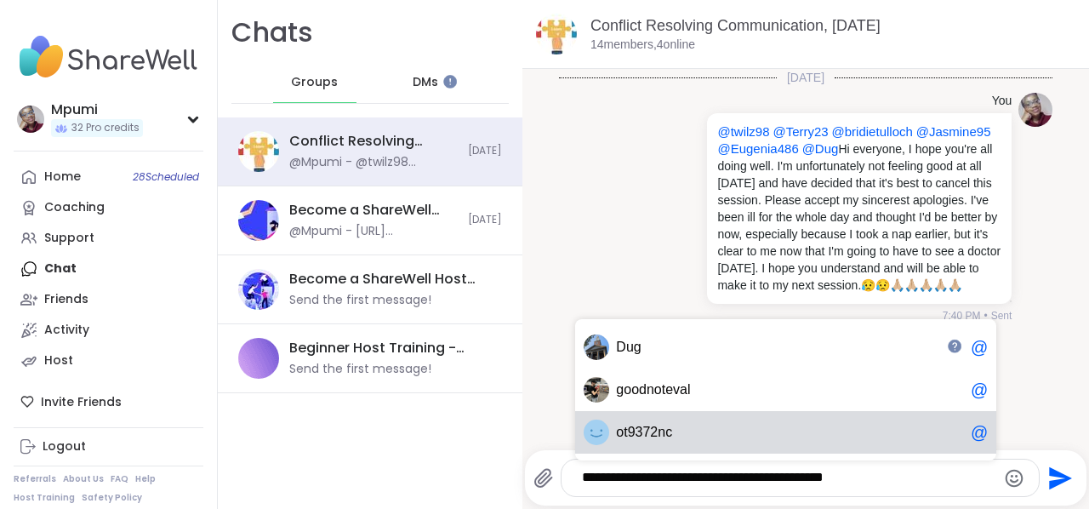
click at [671, 437] on span "9372nc" at bounding box center [650, 432] width 45 height 17
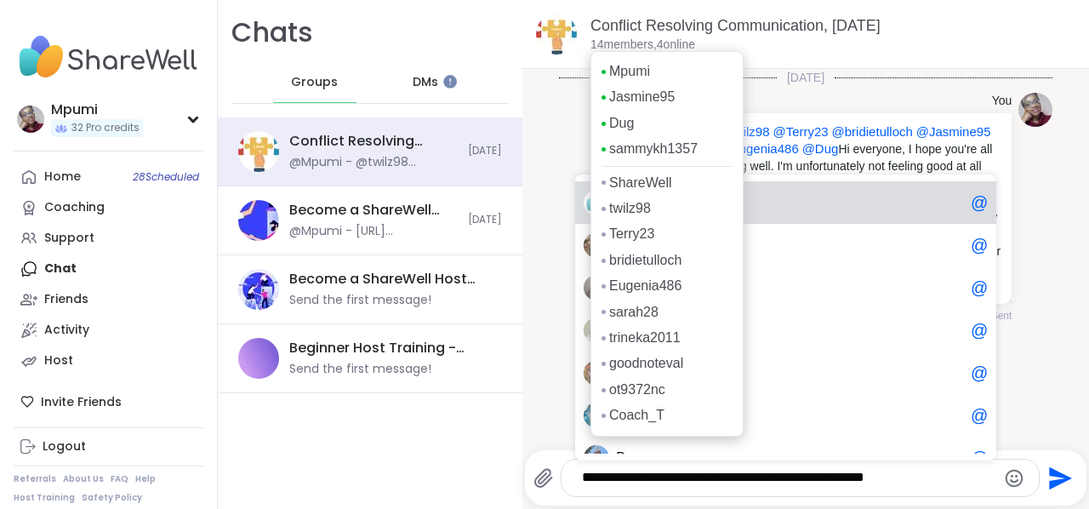
type textarea "**********"
click at [643, 49] on p "14 members, 4 online" at bounding box center [643, 45] width 105 height 17
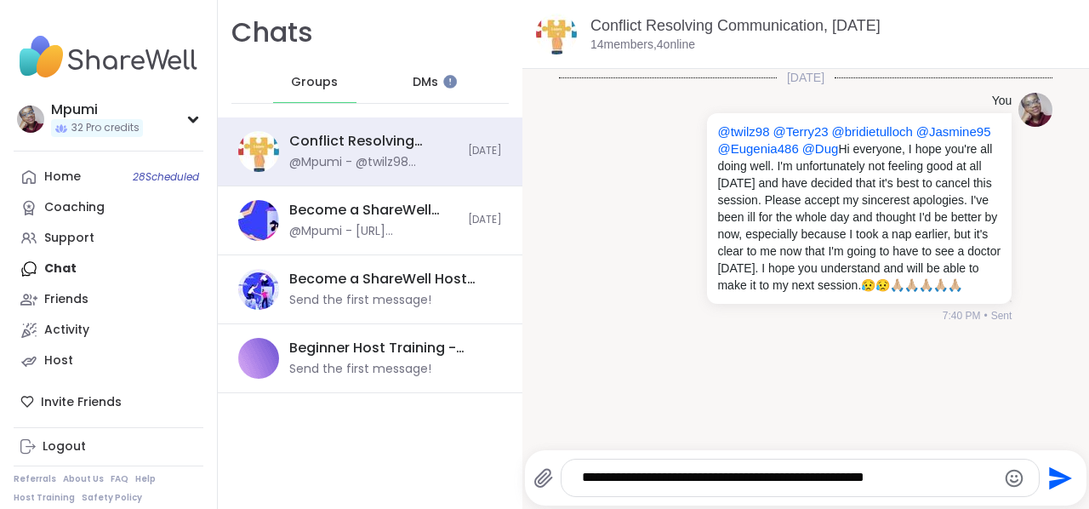
click at [975, 477] on textarea "**********" at bounding box center [786, 478] width 409 height 18
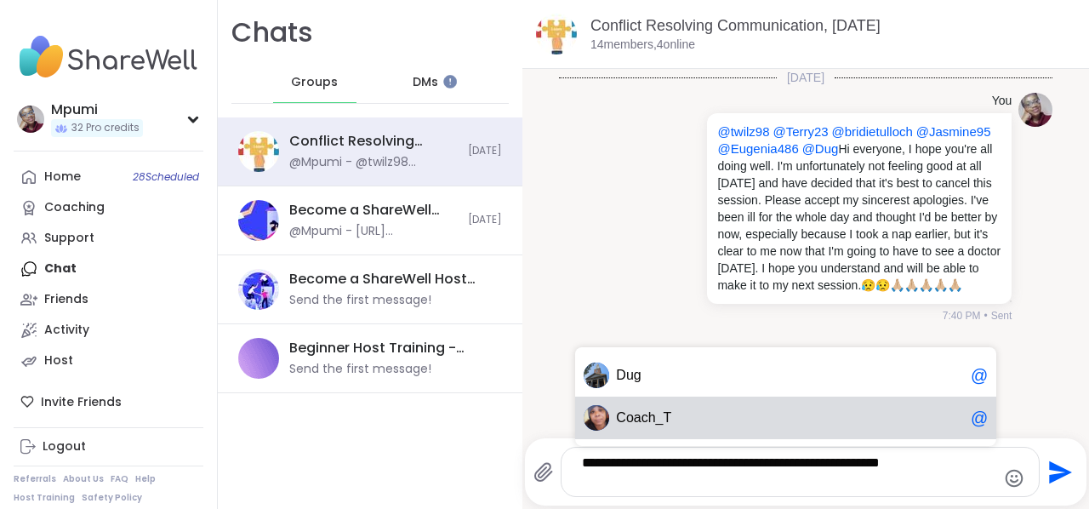
click at [740, 404] on div "Coa ch_T @" at bounding box center [785, 418] width 421 height 43
click at [729, 418] on span "mykh1357" at bounding box center [760, 417] width 63 height 17
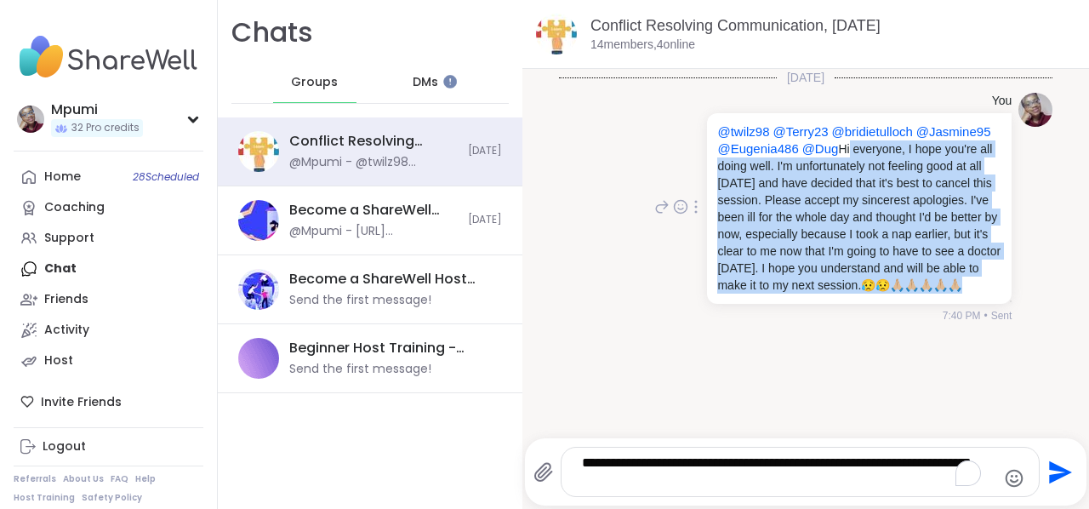
drag, startPoint x: 910, startPoint y: 152, endPoint x: 972, endPoint y: 311, distance: 170.1
click at [972, 294] on p "@twilz98 @Terry23 @bridietulloch @Jasmine95 @Eugenia486 @Dug Hi everyone, I hop…" at bounding box center [859, 208] width 284 height 170
copy p "Hi everyone, I hope you're all doing well. I'm unfortunately not feeling good a…"
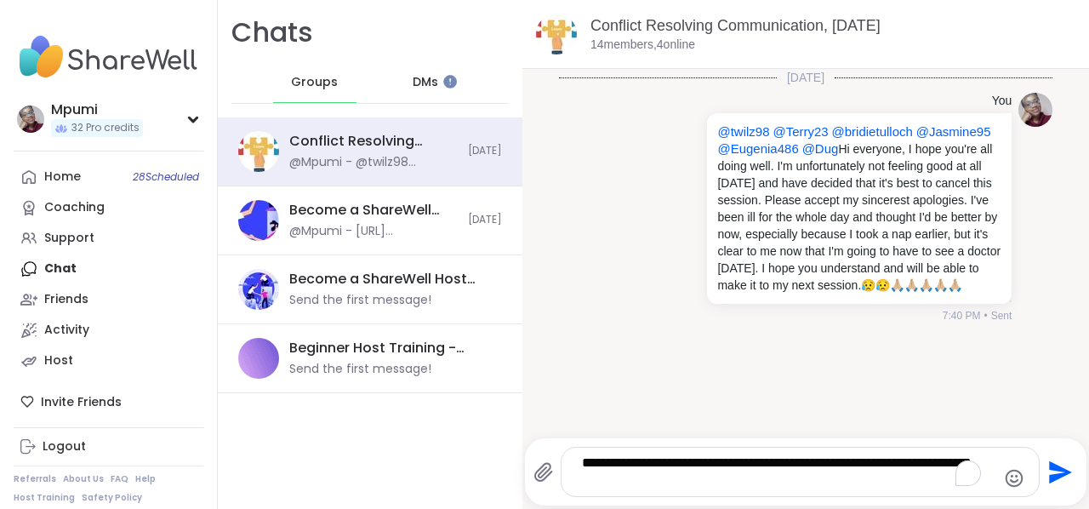
click at [755, 484] on textarea "**********" at bounding box center [786, 471] width 409 height 35
drag, startPoint x: 910, startPoint y: 148, endPoint x: 865, endPoint y: 305, distance: 163.0
click at [865, 294] on p "@twilz98 @Terry23 @bridietulloch @Jasmine95 @Eugenia486 @Dug Hi everyone, I hop…" at bounding box center [859, 208] width 284 height 170
click at [747, 244] on p "@twilz98 @Terry23 @bridietulloch @Jasmine95 @Eugenia486 @Dug Hi everyone, I hop…" at bounding box center [859, 208] width 284 height 170
click at [692, 217] on div at bounding box center [696, 207] width 15 height 20
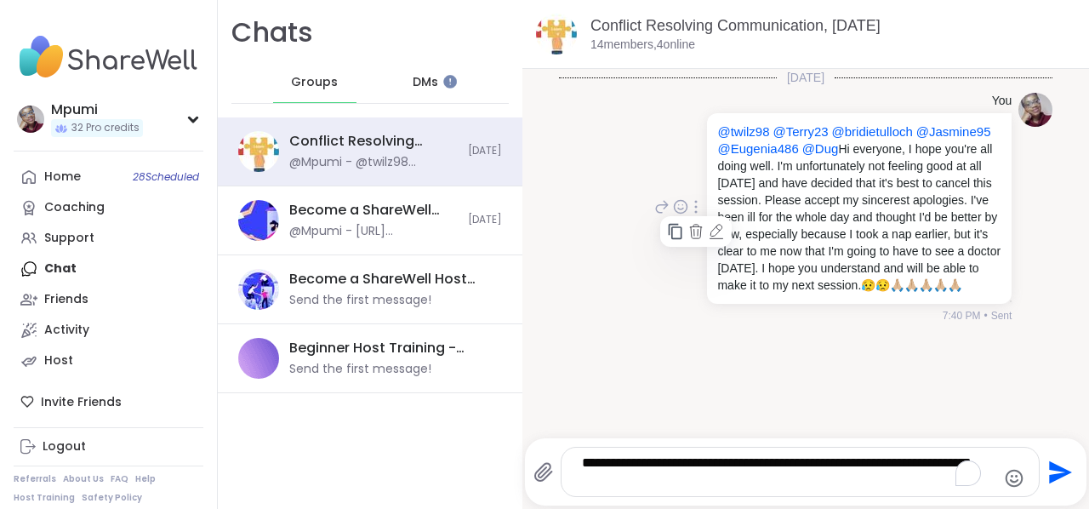
click at [669, 240] on icon at bounding box center [675, 231] width 17 height 17
click at [754, 486] on textarea "**********" at bounding box center [786, 471] width 409 height 35
click at [654, 217] on icon at bounding box center [661, 207] width 15 height 20
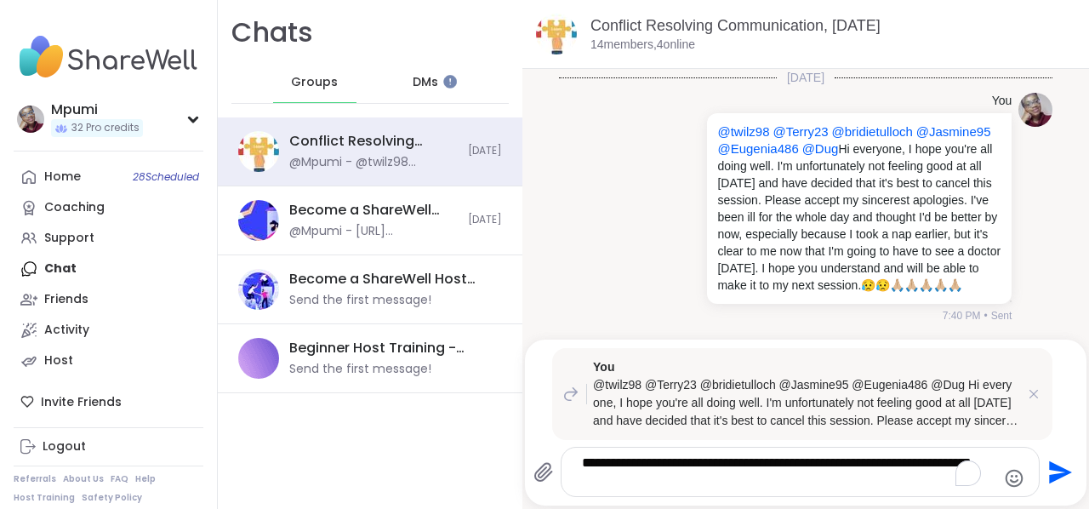
drag, startPoint x: 940, startPoint y: 386, endPoint x: 980, endPoint y: 432, distance: 61.5
drag, startPoint x: 980, startPoint y: 432, endPoint x: 1025, endPoint y: 395, distance: 57.4
click at [1026, 395] on icon at bounding box center [1034, 394] width 17 height 17
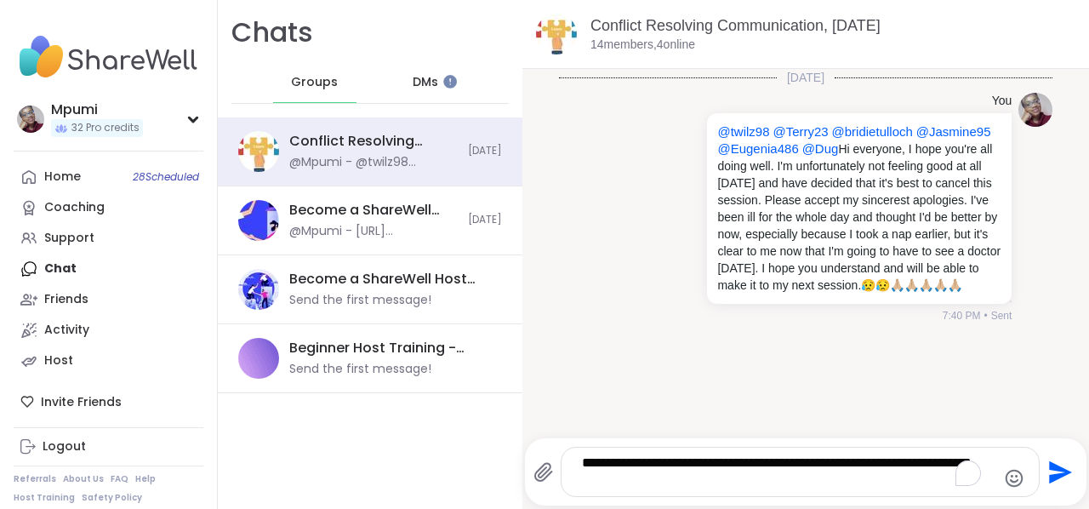
click at [772, 489] on div "**********" at bounding box center [800, 472] width 477 height 49
click at [753, 477] on textarea "**********" at bounding box center [786, 471] width 409 height 35
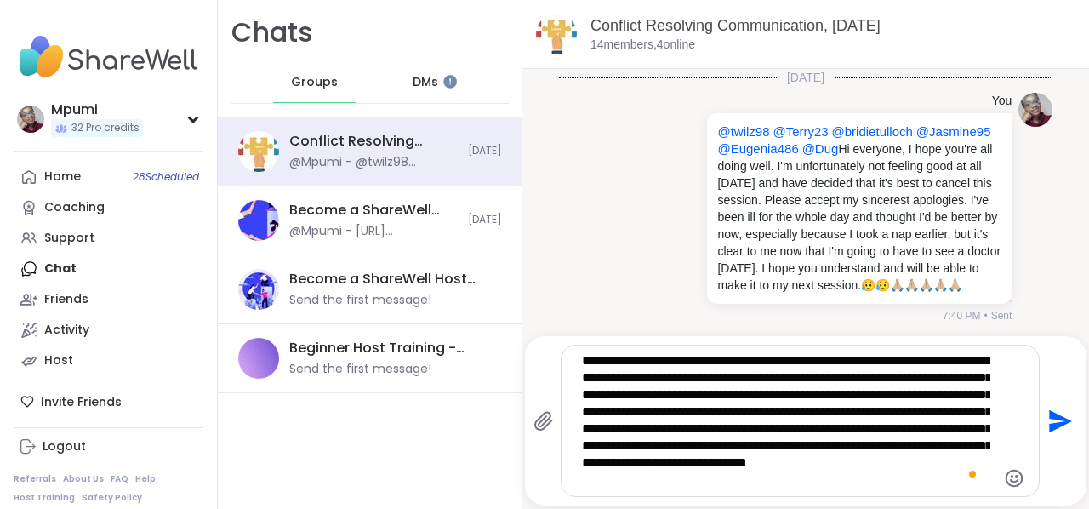
type textarea "**********"
click at [1006, 476] on icon "Emoji picker" at bounding box center [1015, 478] width 18 height 18
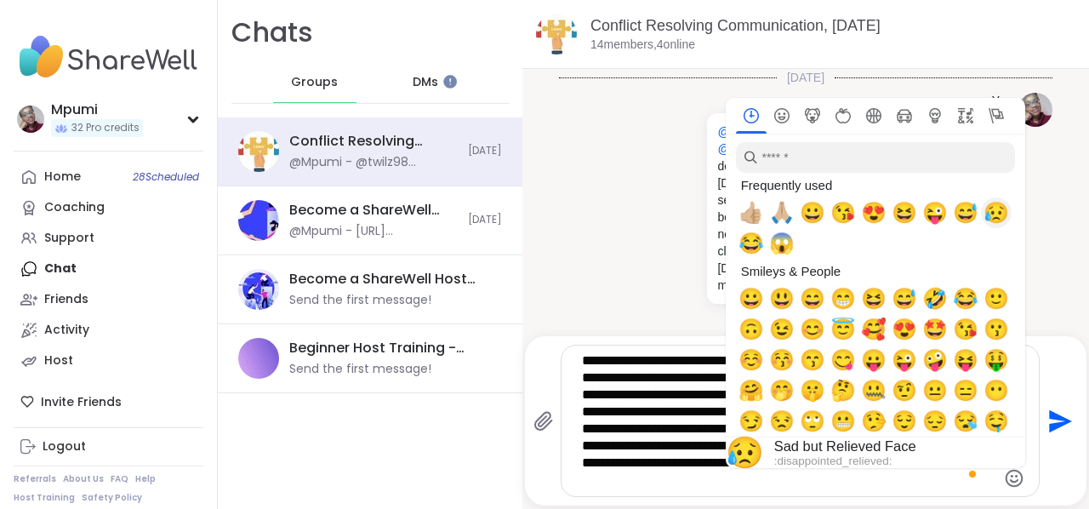
click at [984, 210] on span "😥" at bounding box center [997, 213] width 26 height 24
click at [600, 275] on div "You @twilz98 @Terry23 @bridietulloch @Jasmine95 @Eugenia486 @Dug Hi everyone, I…" at bounding box center [806, 208] width 494 height 244
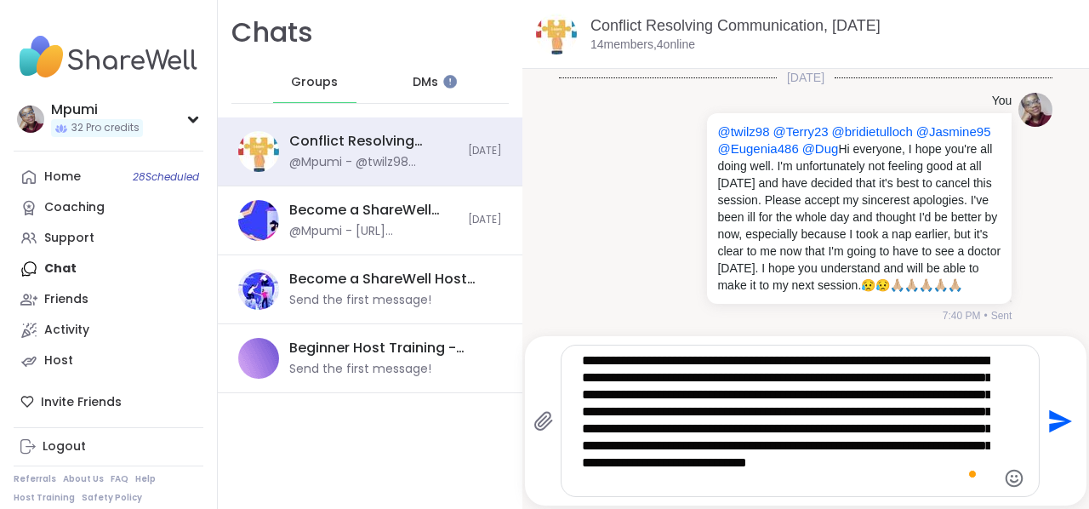
click at [1004, 480] on icon "Emoji picker" at bounding box center [1014, 478] width 20 height 20
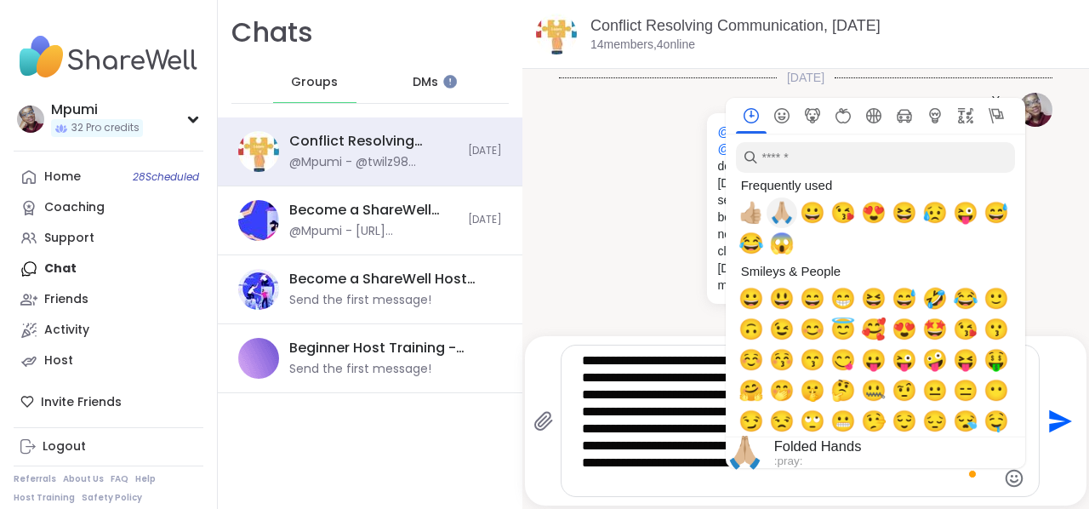
click at [770, 216] on span "🙏🏼" at bounding box center [782, 213] width 26 height 24
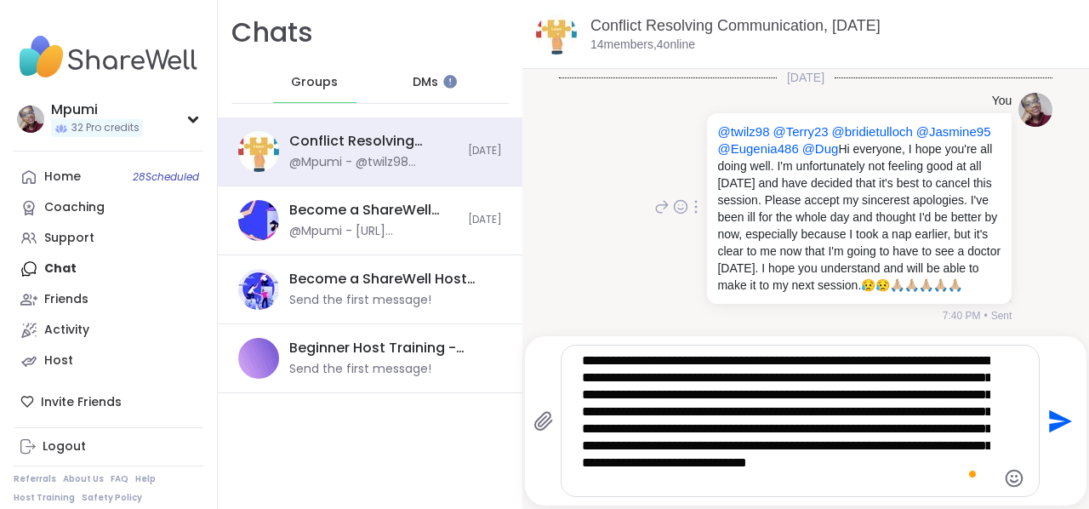
click at [631, 247] on div "You @twilz98 @Terry23 @bridietulloch @Jasmine95 @Eugenia486 @Dug Hi everyone, I…" at bounding box center [806, 208] width 494 height 244
click at [1046, 414] on icon "Send" at bounding box center [1058, 421] width 27 height 27
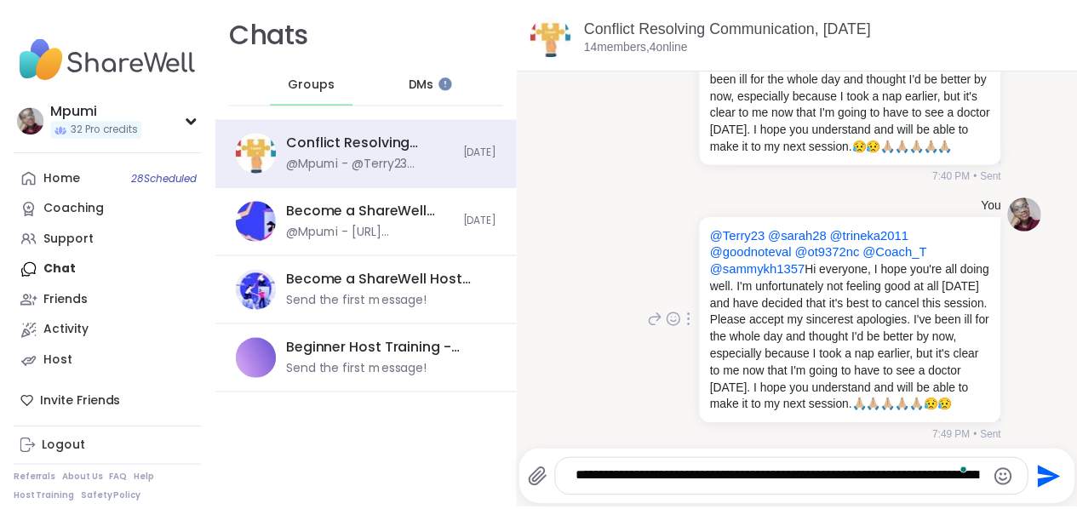
scroll to position [200, 0]
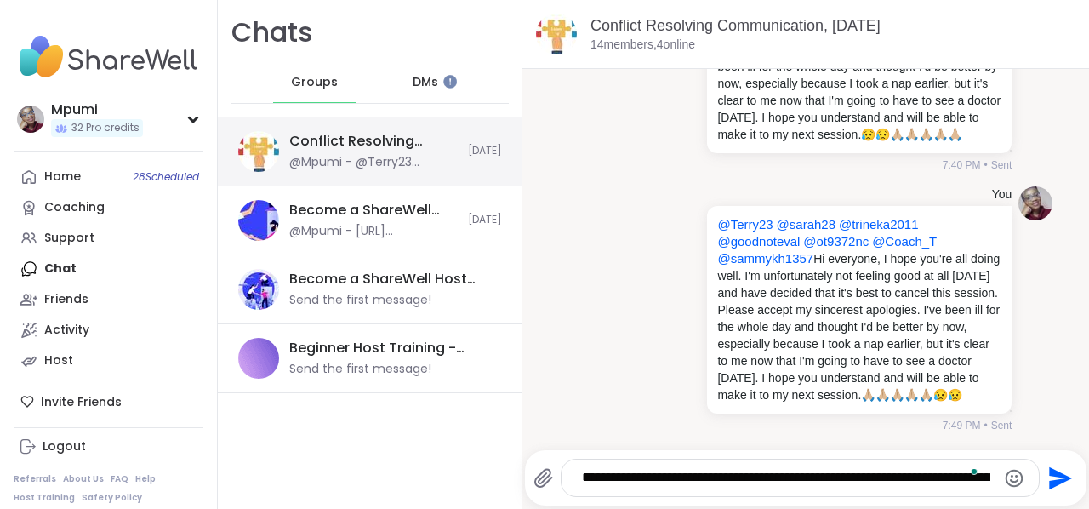
click at [266, 140] on img at bounding box center [258, 151] width 41 height 41
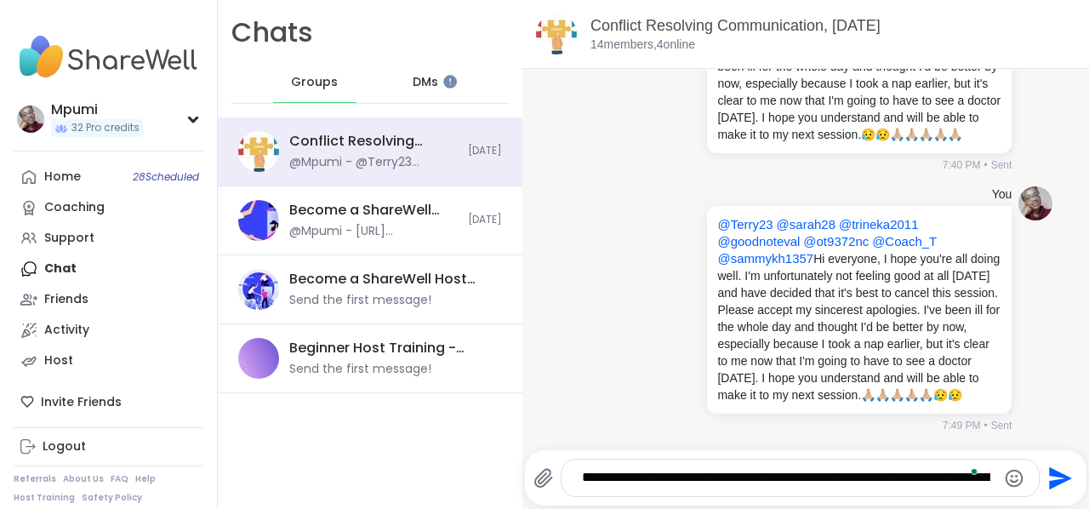
click at [302, 83] on span "Groups" at bounding box center [314, 82] width 47 height 17
click at [68, 172] on div "Home 28 Scheduled" at bounding box center [62, 177] width 37 height 17
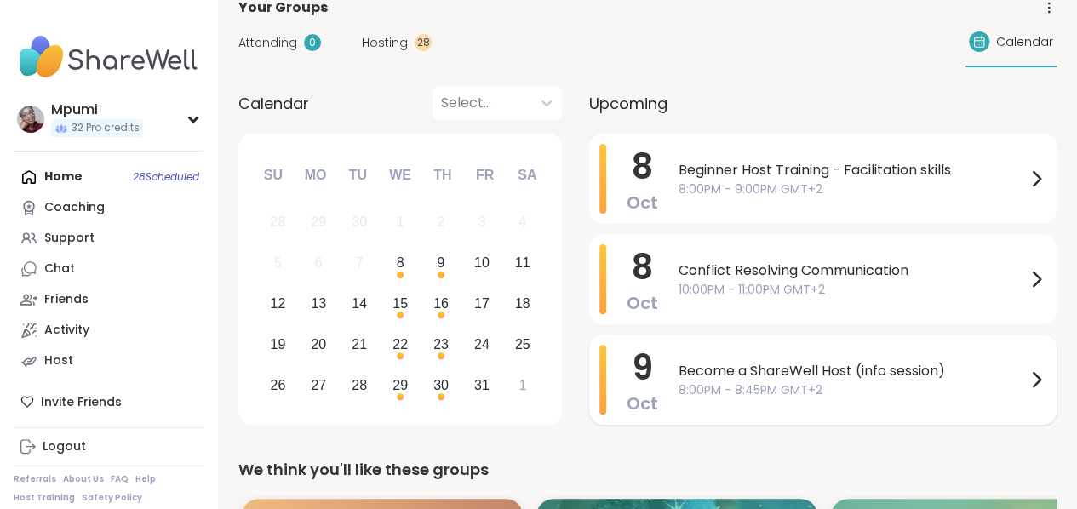
scroll to position [113, 0]
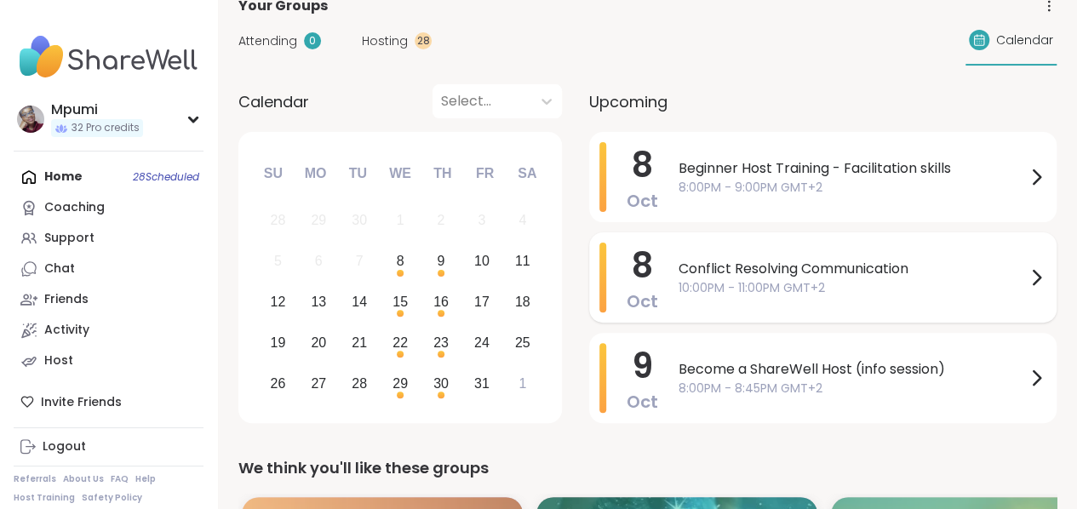
click at [802, 268] on span "Conflict Resolving Communication" at bounding box center [851, 269] width 347 height 20
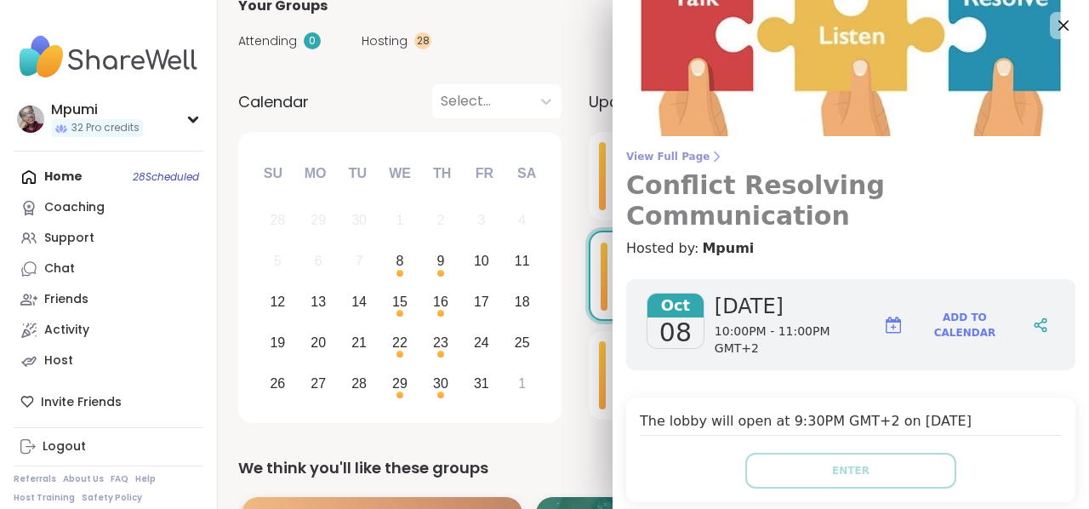
click at [690, 151] on span "View Full Page" at bounding box center [850, 157] width 449 height 14
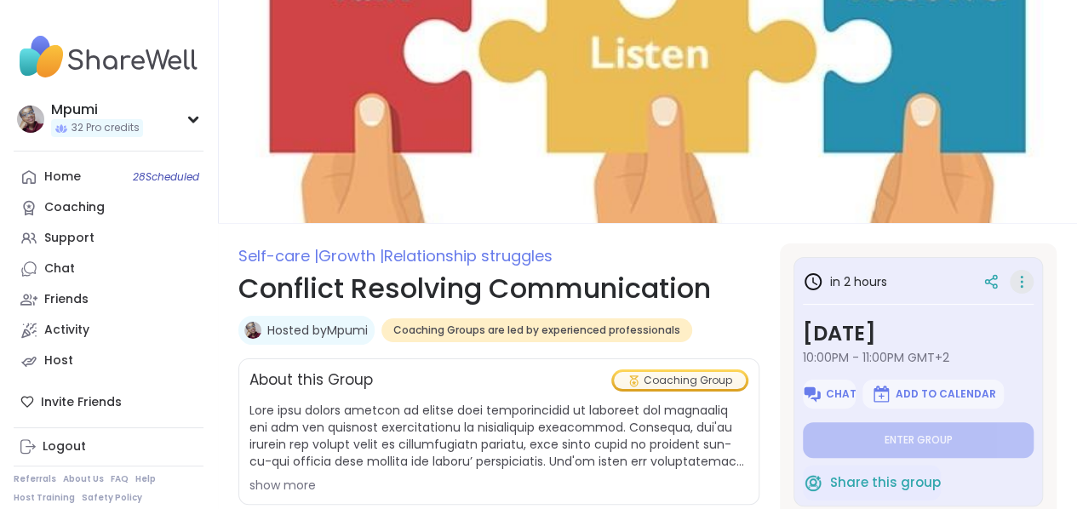
click at [1013, 277] on icon at bounding box center [1021, 282] width 17 height 24
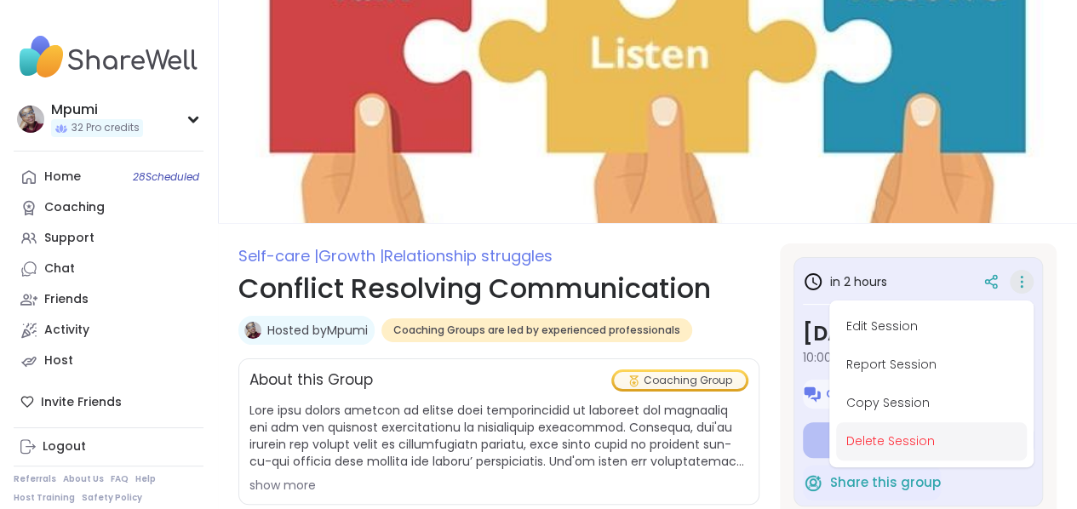
click at [894, 435] on button "Delete Session" at bounding box center [931, 441] width 191 height 38
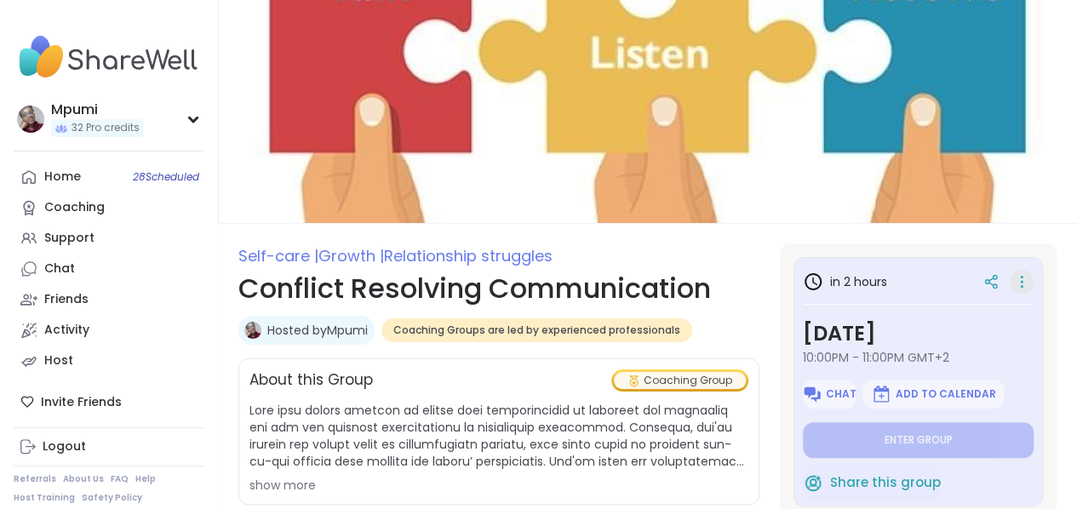
click at [1013, 283] on icon at bounding box center [1021, 282] width 17 height 24
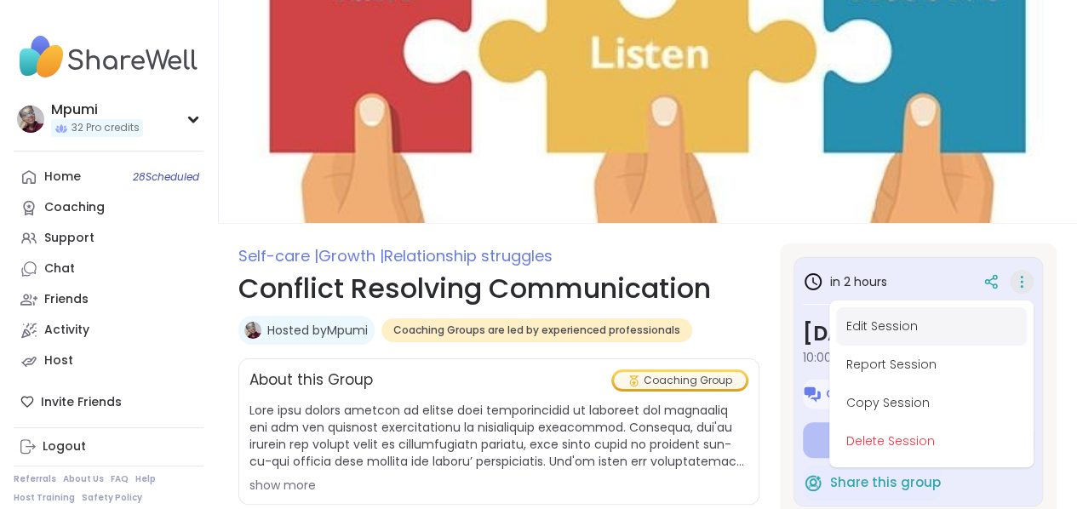
click at [891, 324] on button "Edit Session" at bounding box center [931, 326] width 191 height 38
type textarea "*"
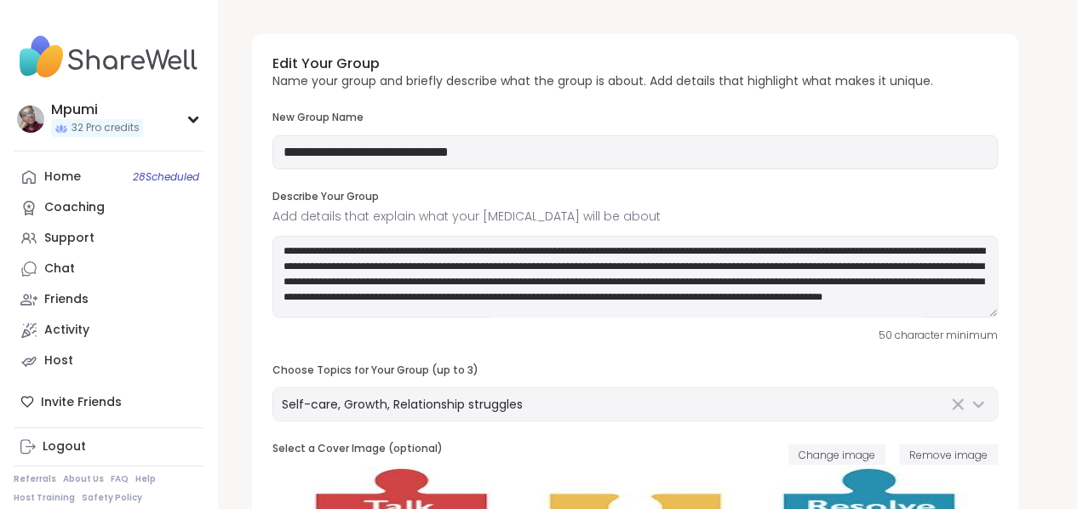
type input "**********"
type textarea "**********"
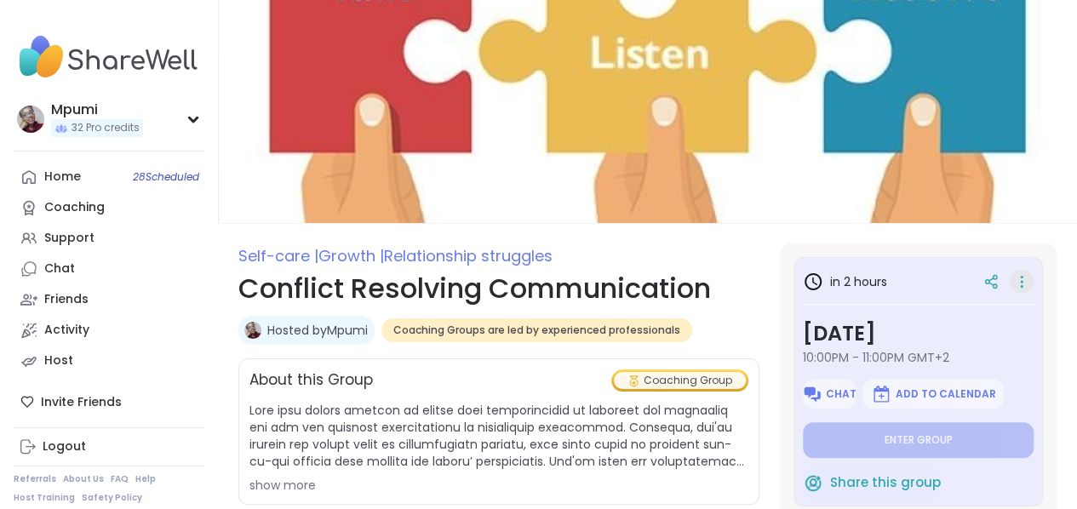
click at [1020, 282] on icon at bounding box center [1021, 282] width 2 height 2
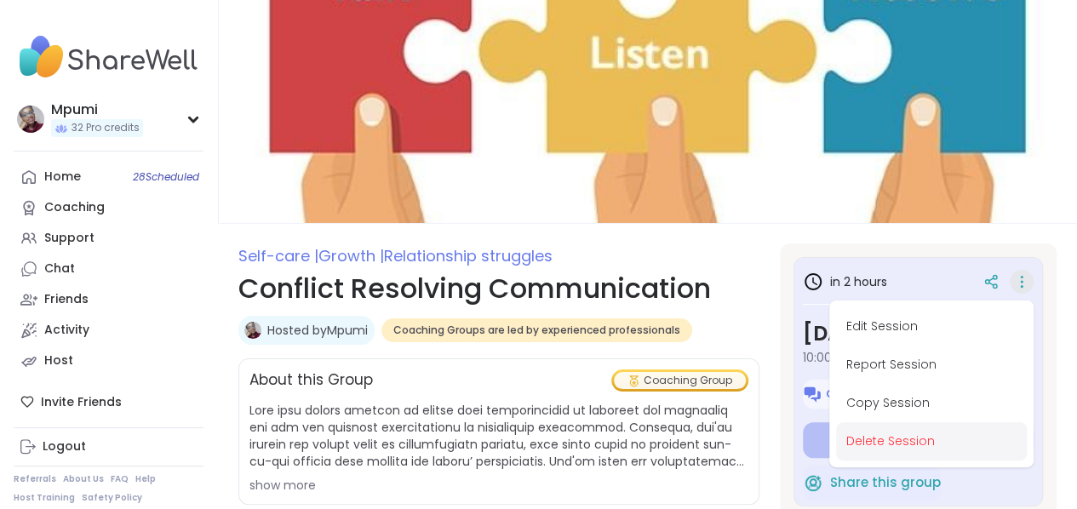
click at [903, 443] on button "Delete Session" at bounding box center [931, 441] width 191 height 38
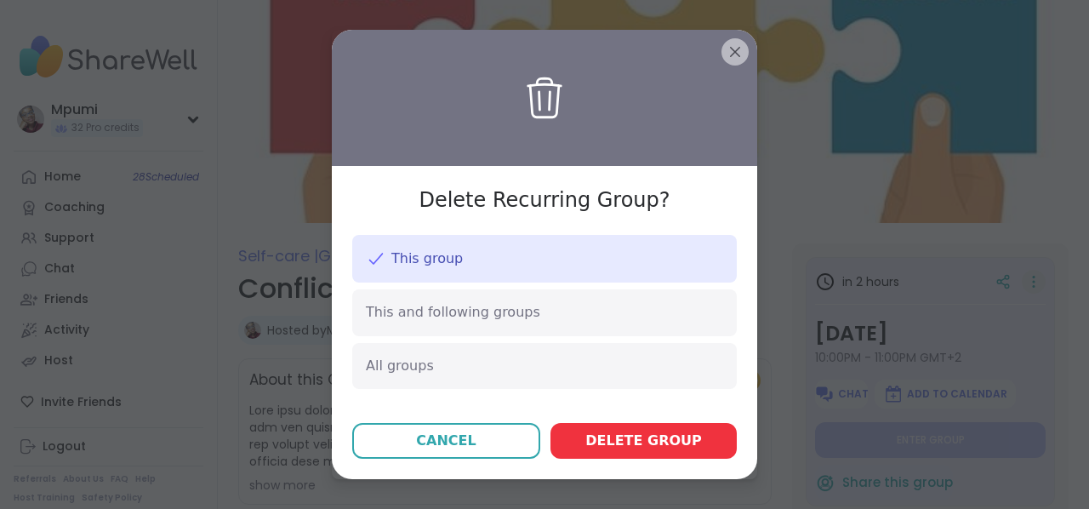
click at [638, 438] on span "Delete group" at bounding box center [644, 441] width 117 height 20
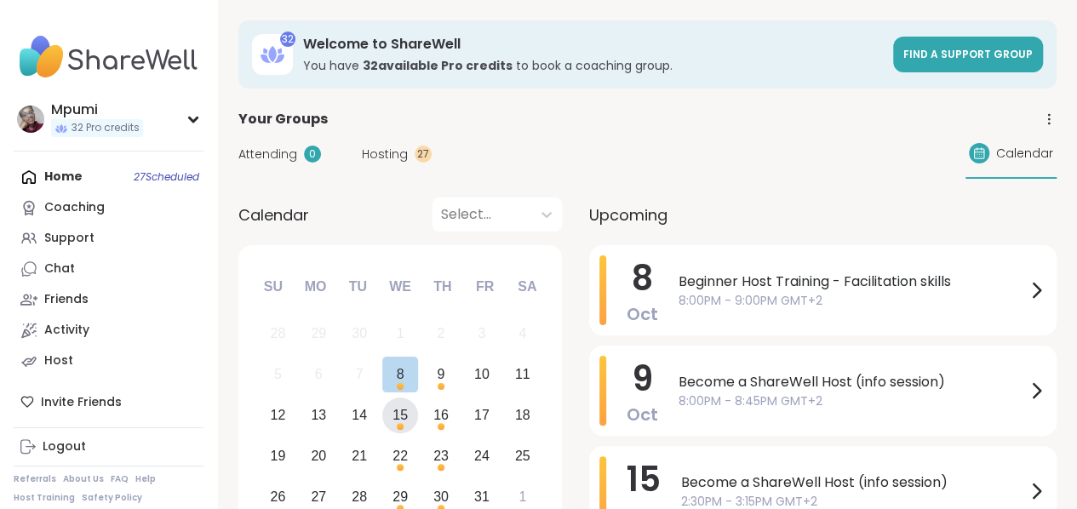
click at [402, 415] on div "15" at bounding box center [399, 414] width 15 height 23
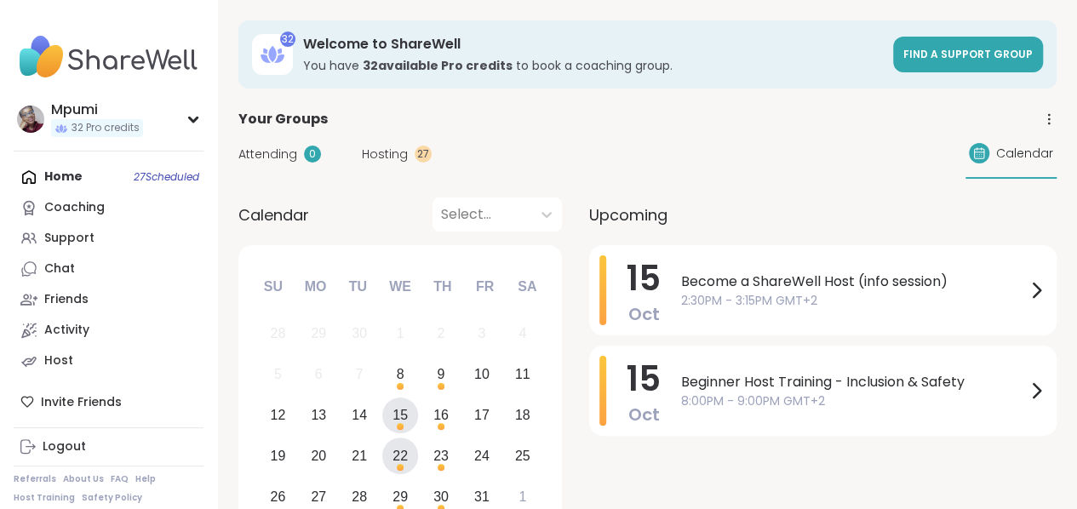
click at [402, 454] on div "22" at bounding box center [399, 455] width 15 height 23
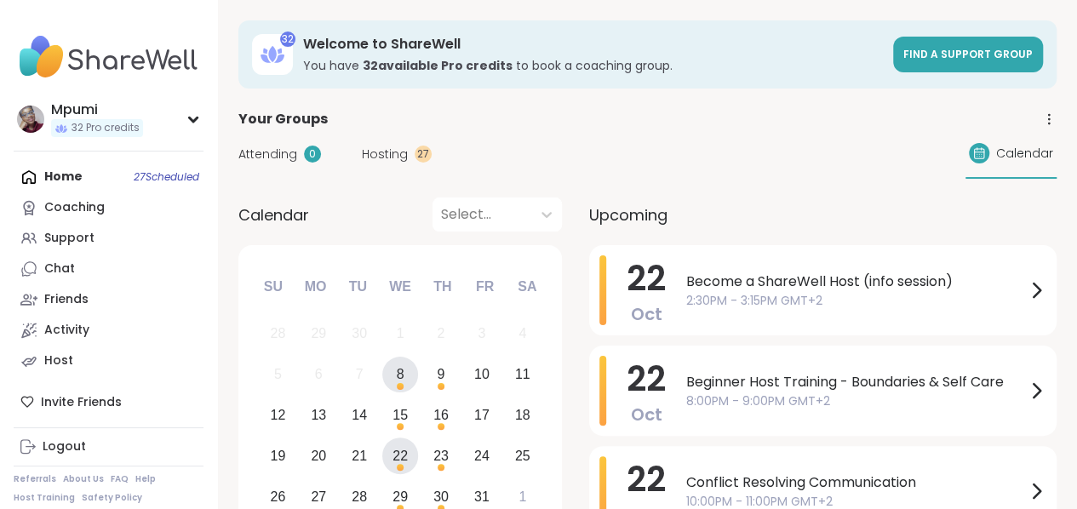
click at [409, 372] on div "8" at bounding box center [400, 375] width 37 height 37
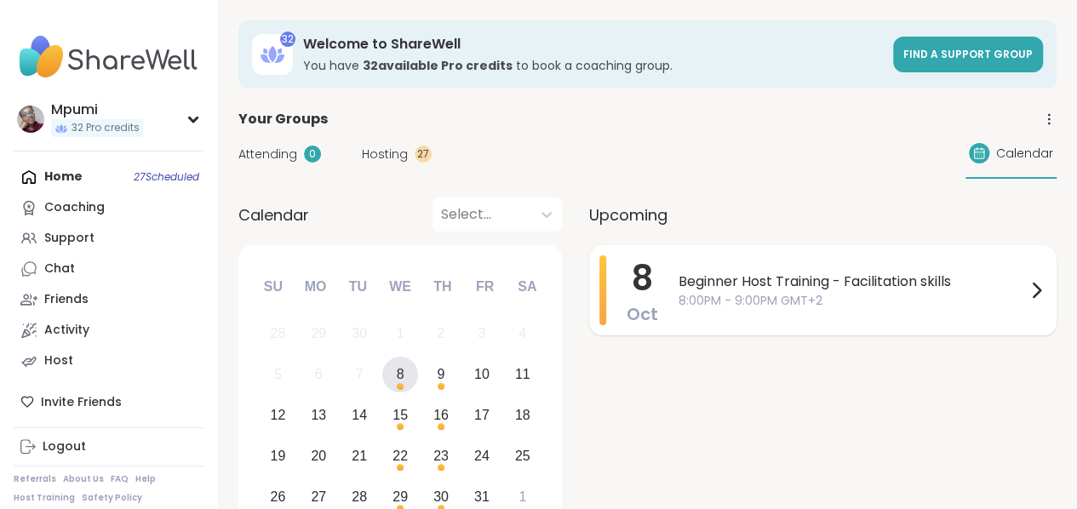
click at [709, 279] on span "Beginner Host Training - Facilitation skills" at bounding box center [851, 282] width 347 height 20
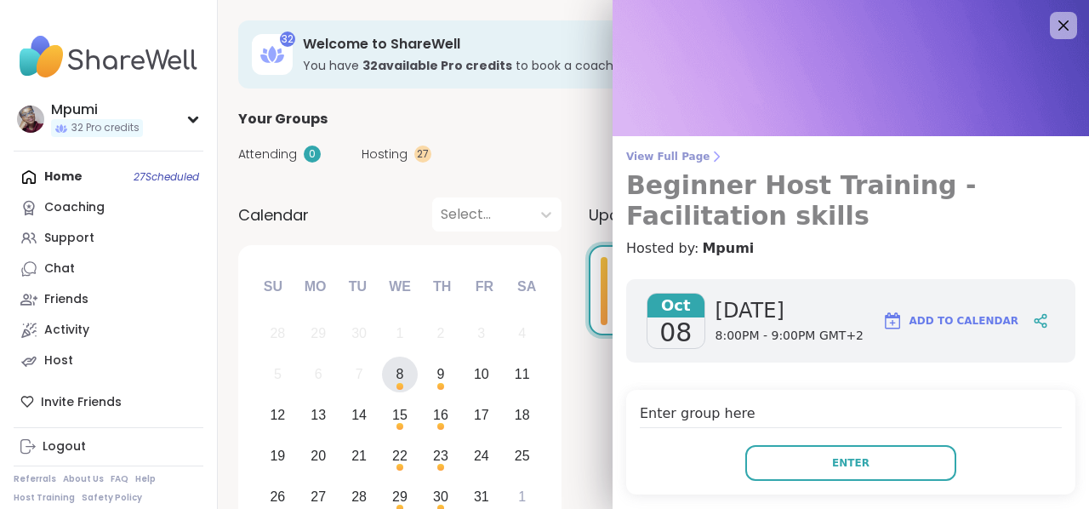
click at [664, 154] on span "View Full Page" at bounding box center [850, 157] width 449 height 14
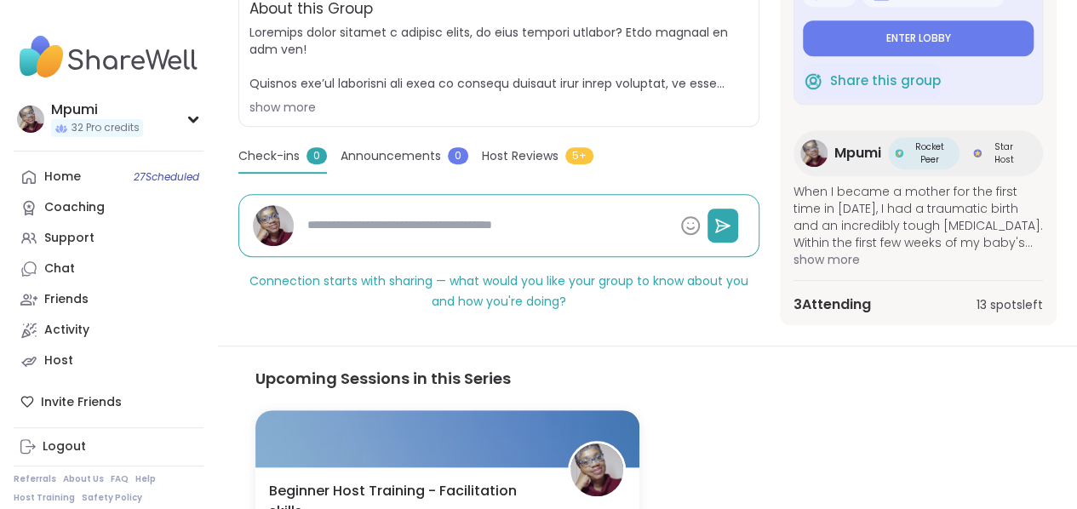
scroll to position [415, 0]
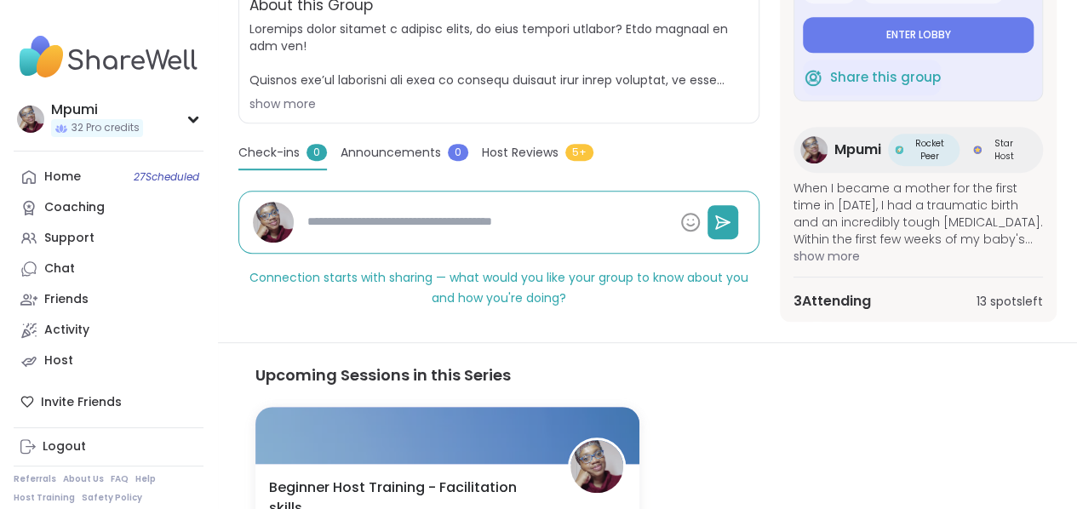
click at [819, 298] on span "3 Attending" at bounding box center [831, 301] width 77 height 20
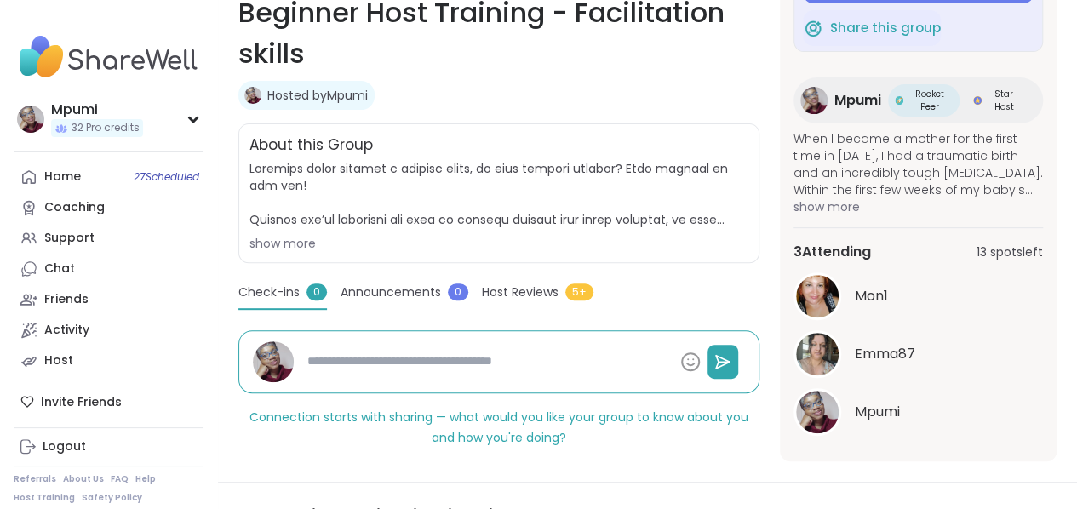
scroll to position [0, 0]
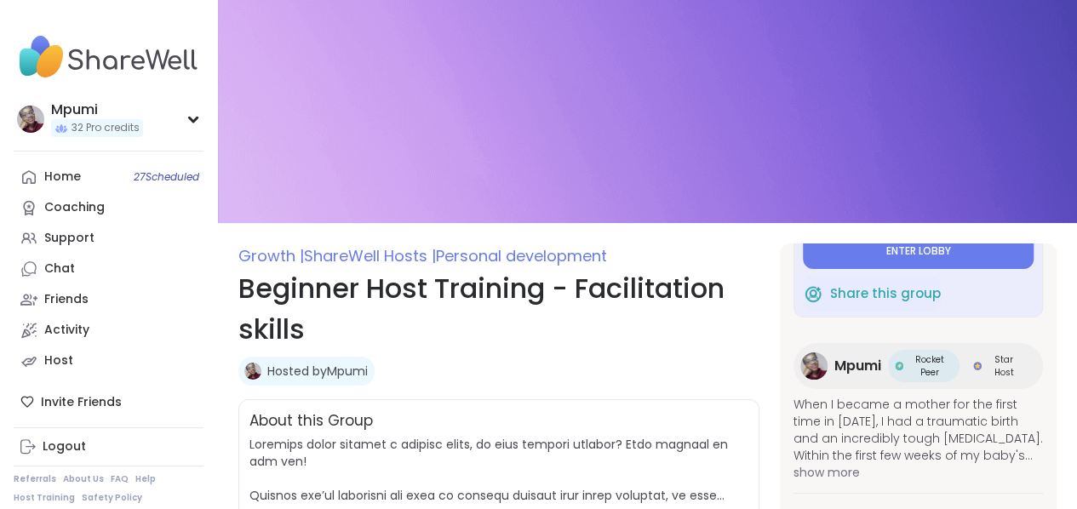
click at [715, 318] on h1 "Beginner Host Training - Facilitation skills" at bounding box center [498, 309] width 521 height 82
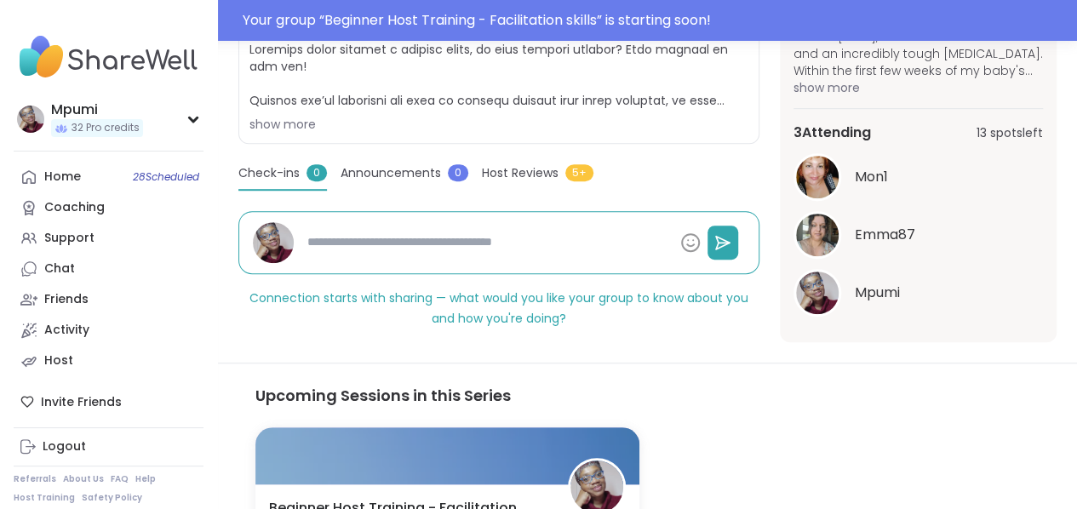
scroll to position [477, 0]
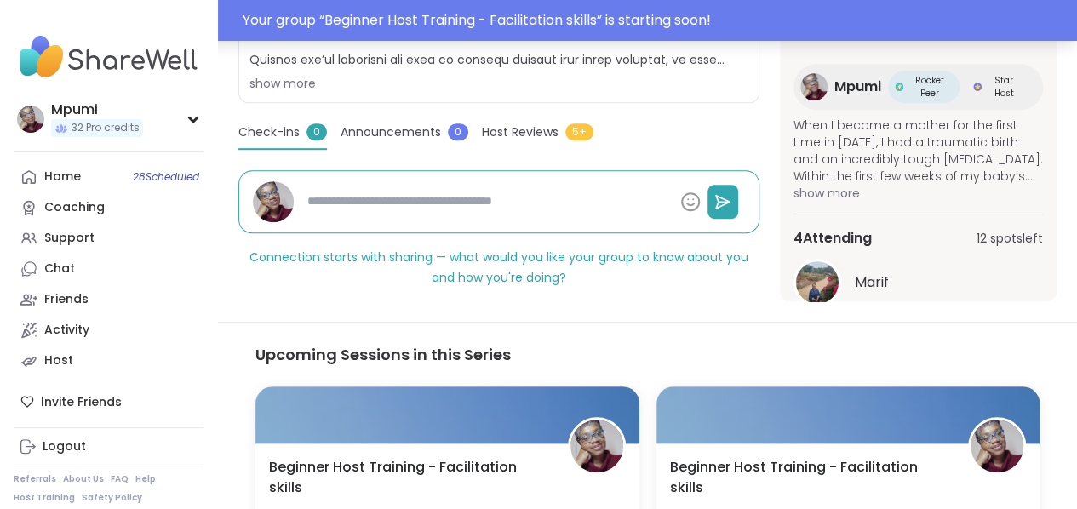
click at [597, 14] on div "Your group “ Beginner Host Training - Facilitation skills ” is starting soon!" at bounding box center [655, 20] width 824 height 20
type textarea "*"
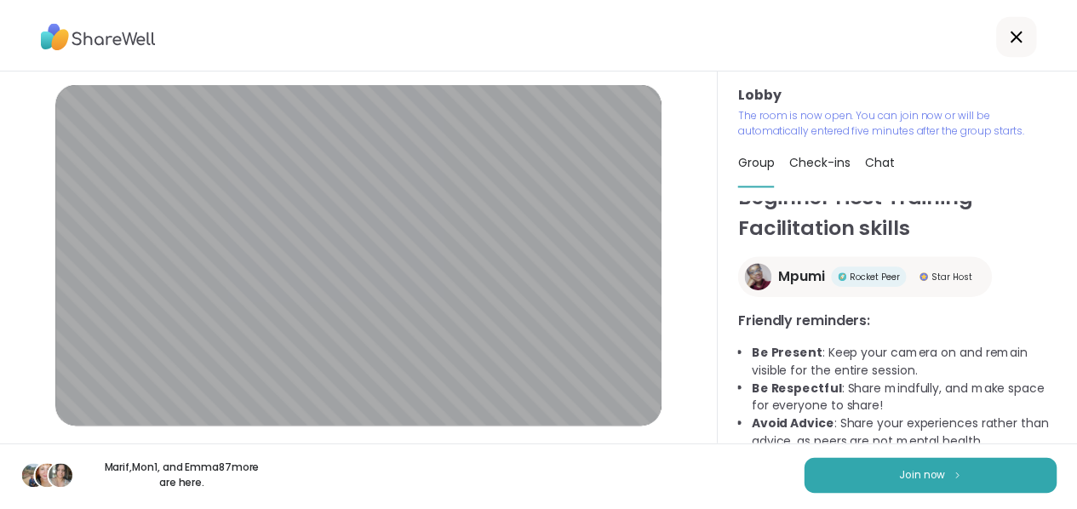
scroll to position [43, 0]
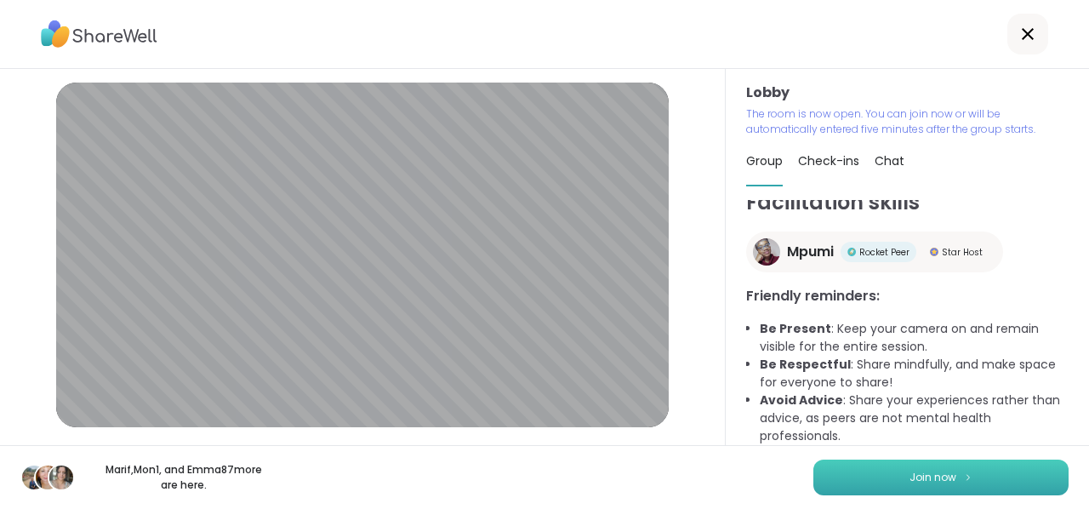
click at [974, 474] on button "Join now" at bounding box center [941, 478] width 255 height 36
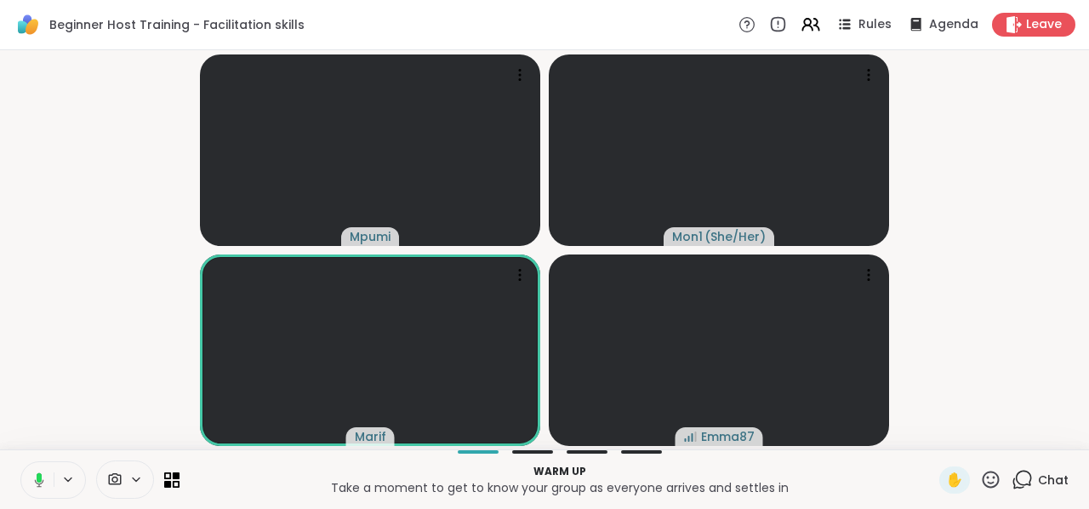
click at [983, 477] on icon at bounding box center [991, 479] width 17 height 17
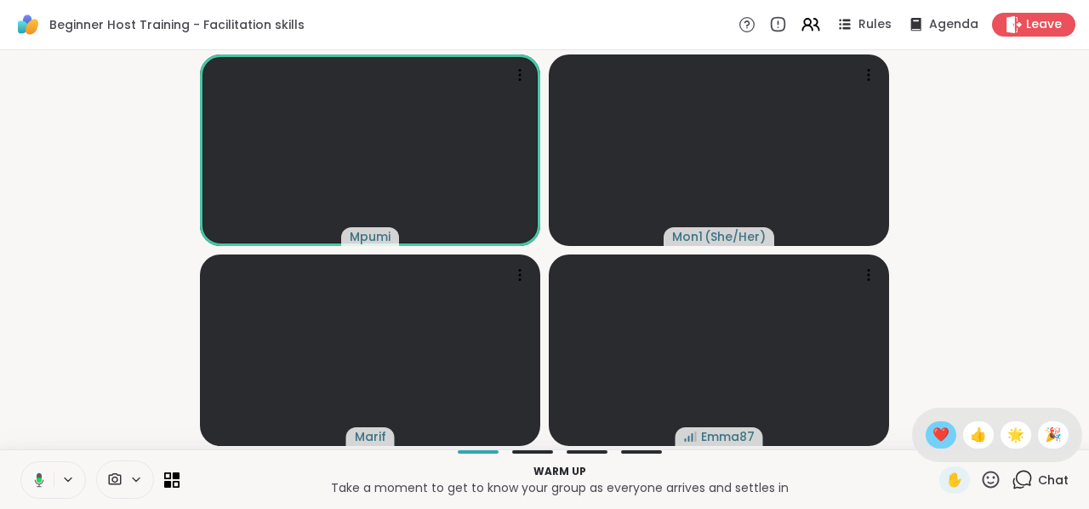
click at [933, 435] on span "❤️" at bounding box center [941, 435] width 17 height 20
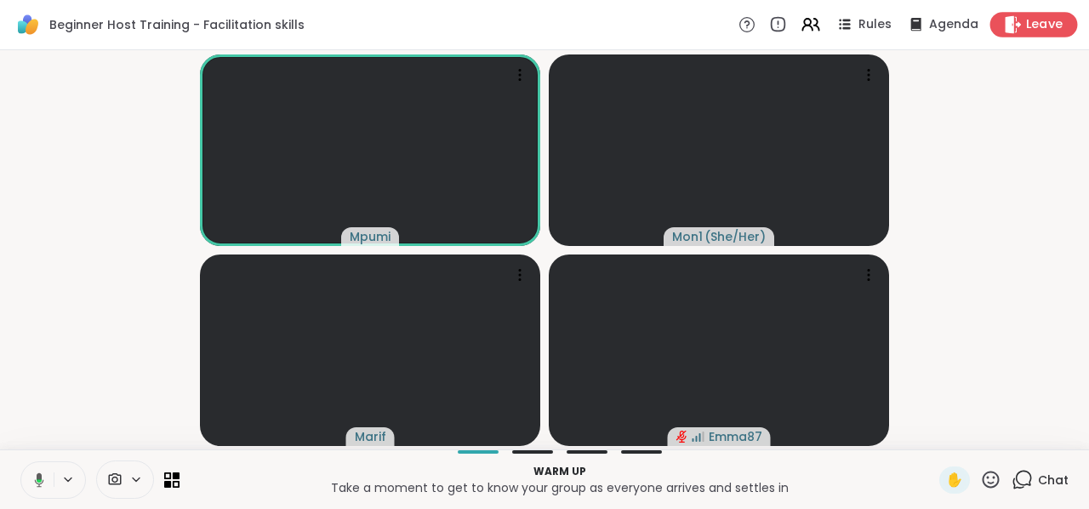
click at [1026, 28] on span "Leave" at bounding box center [1044, 25] width 37 height 18
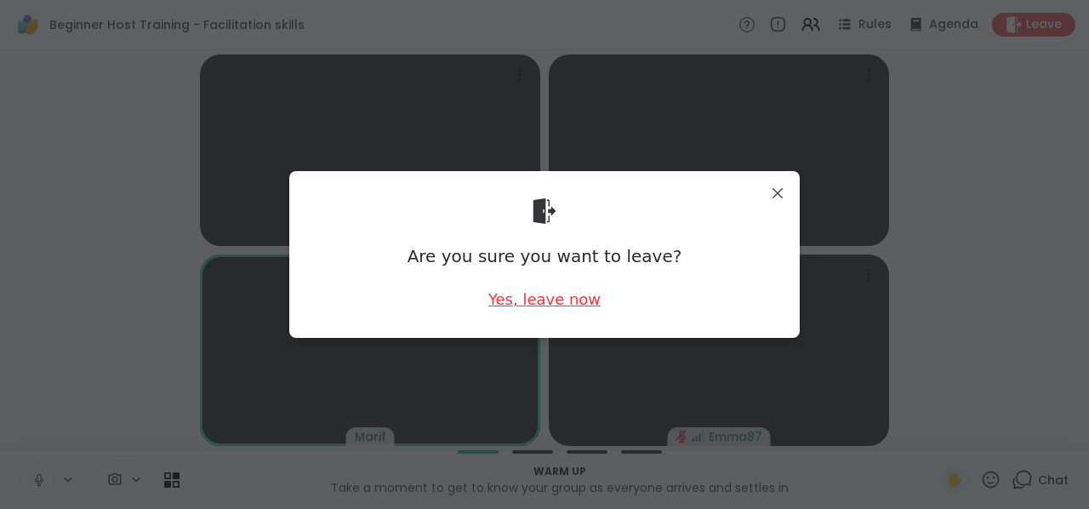
click at [574, 300] on div "Yes, leave now" at bounding box center [545, 299] width 112 height 21
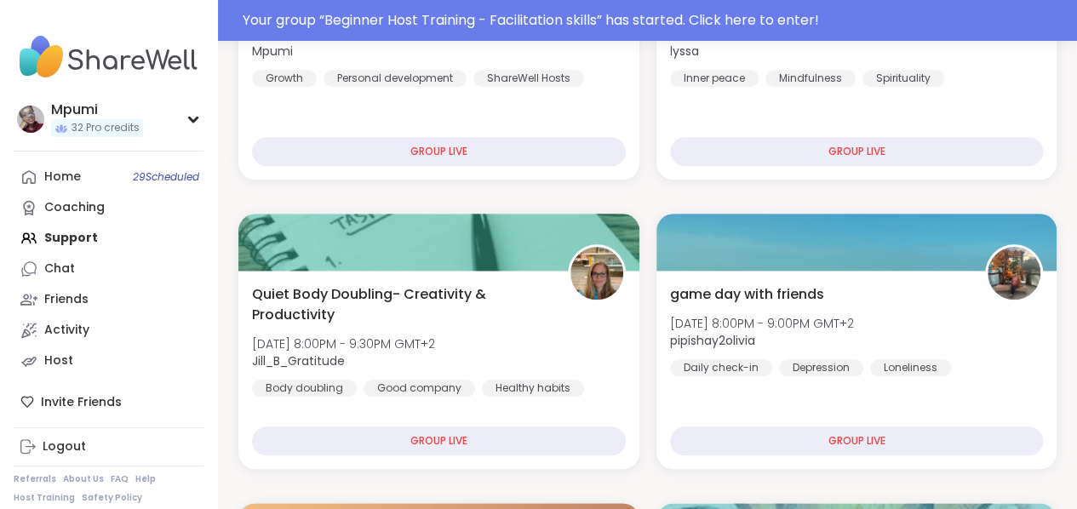
scroll to position [740, 0]
